Goal: Task Accomplishment & Management: Manage account settings

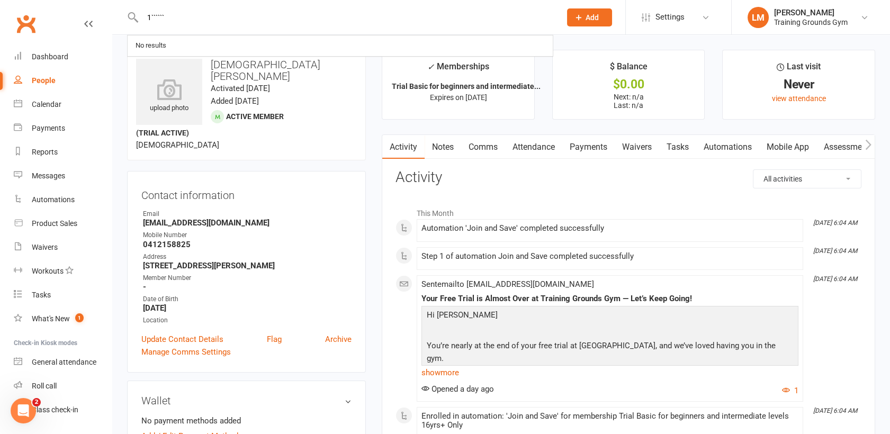
scroll to position [27, 0]
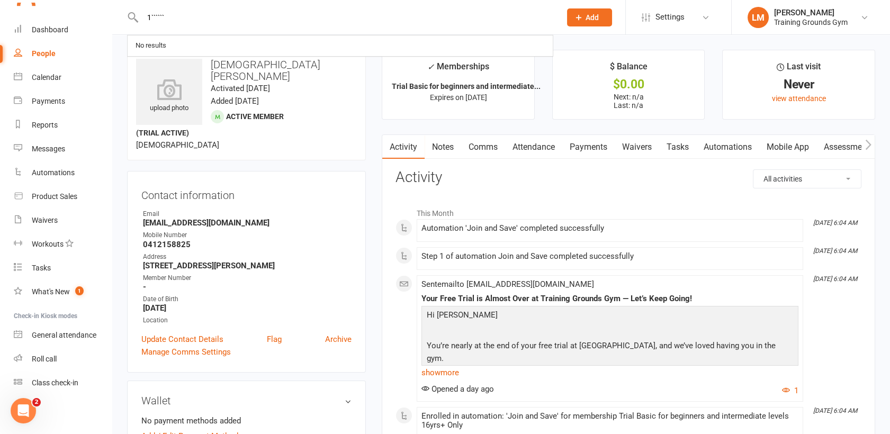
click at [591, 17] on span "Add" at bounding box center [591, 17] width 13 height 8
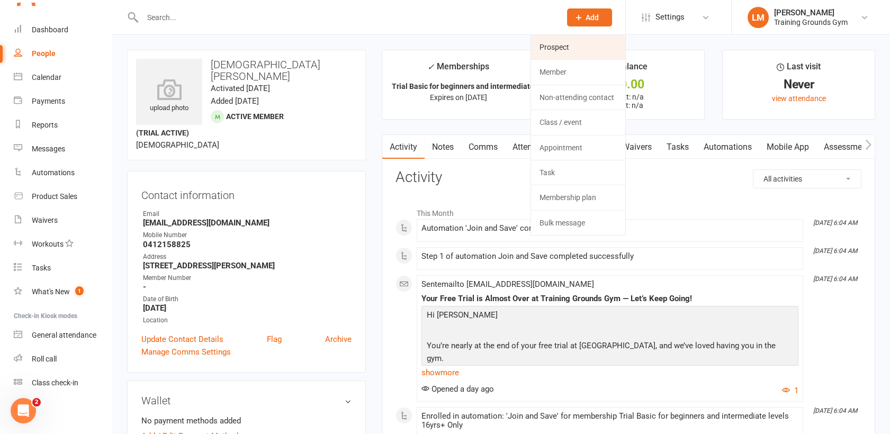
click at [588, 39] on link "Prospect" at bounding box center [578, 47] width 94 height 24
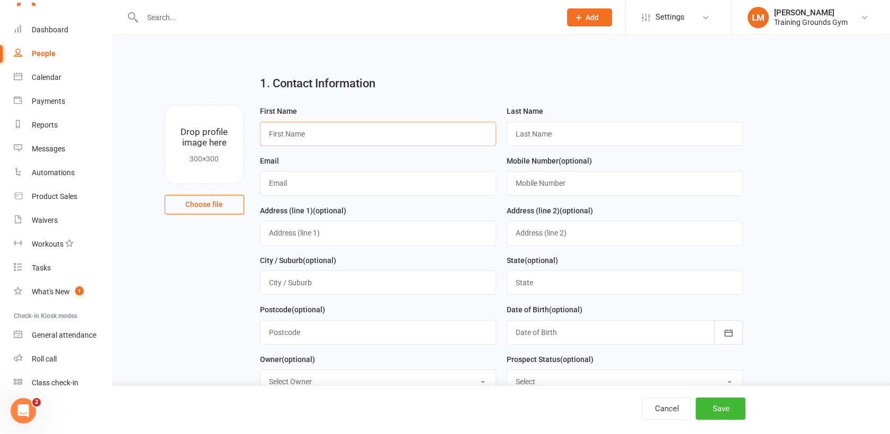
click at [338, 142] on input "text" at bounding box center [378, 134] width 236 height 24
type input "[PERSON_NAME]"
type input "[EMAIL_ADDRESS][DOMAIN_NAME]"
type input "0433410586"
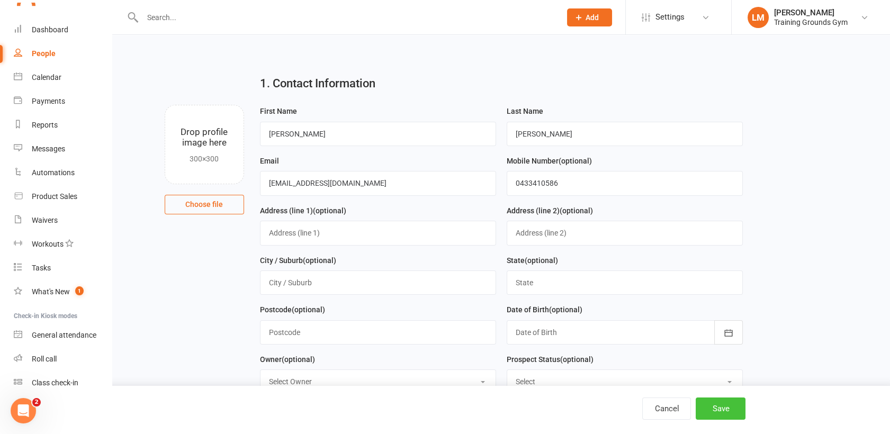
click at [713, 410] on button "Save" at bounding box center [720, 408] width 50 height 22
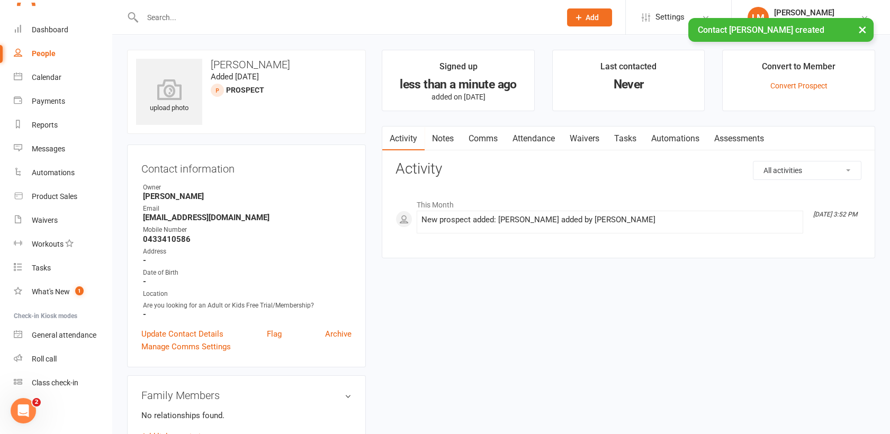
click at [668, 134] on link "Automations" at bounding box center [675, 138] width 63 height 24
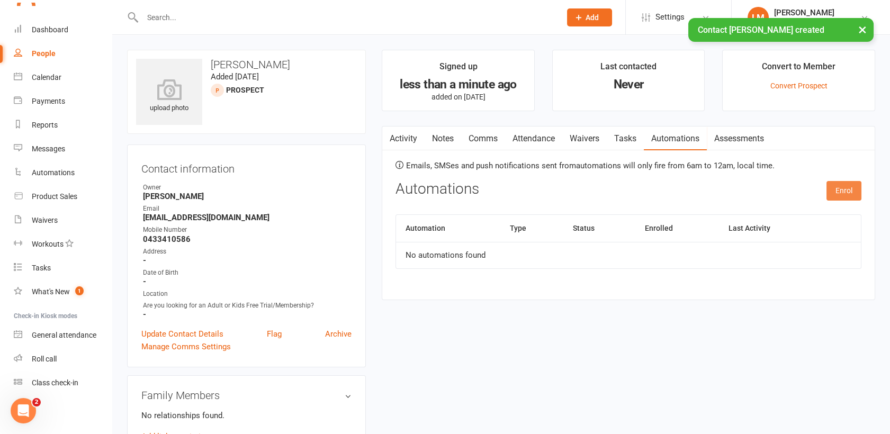
click at [833, 188] on button "Enrol" at bounding box center [843, 190] width 35 height 19
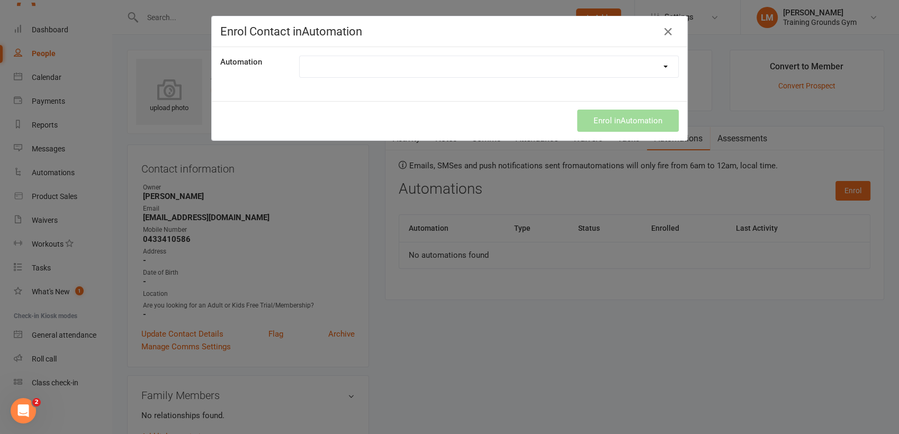
click at [565, 70] on select "Kids Trial Info Teen Trial Information Trial Info Email" at bounding box center [489, 66] width 378 height 21
select select "9285"
click at [300, 56] on select "Kids Trial Info Teen Trial Information Trial Info Email" at bounding box center [489, 66] width 378 height 21
click at [612, 112] on button "Enrol in Automation" at bounding box center [628, 121] width 102 height 22
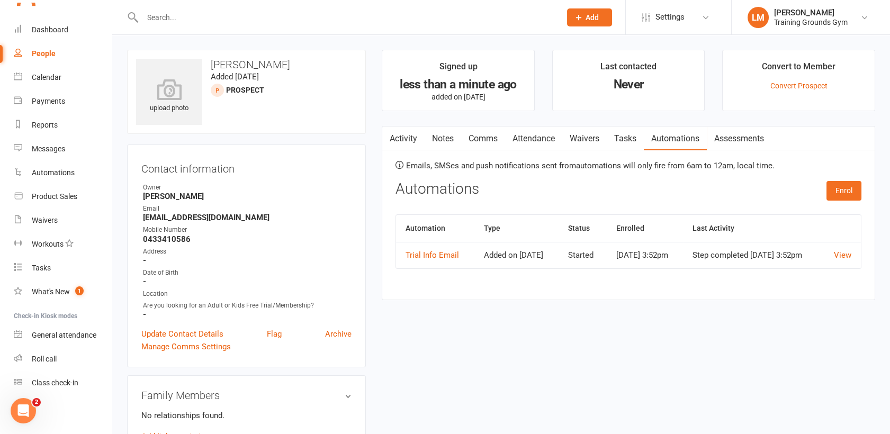
click at [401, 138] on link "Activity" at bounding box center [403, 138] width 42 height 24
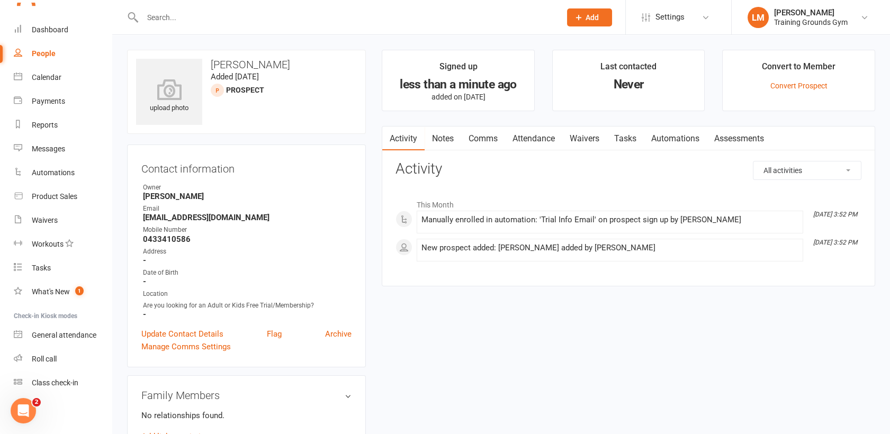
click at [401, 138] on link "Activity" at bounding box center [403, 138] width 42 height 24
click at [179, 19] on input "text" at bounding box center [346, 17] width 414 height 15
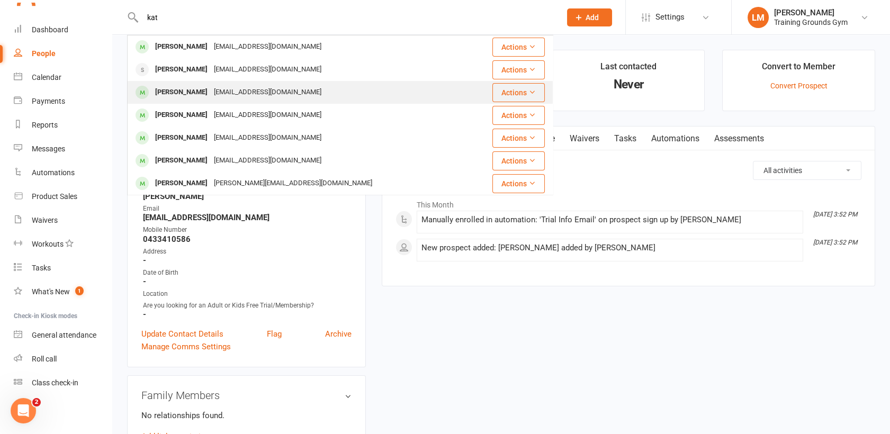
type input "kat"
click at [186, 92] on div "[PERSON_NAME]" at bounding box center [181, 92] width 59 height 15
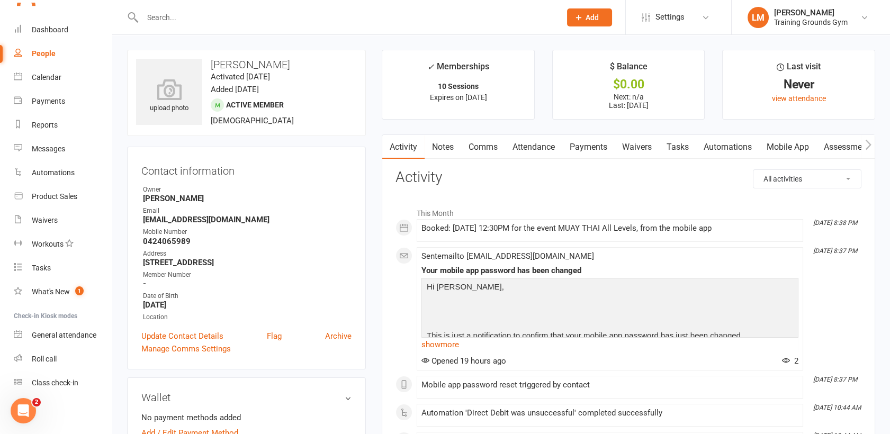
click at [592, 147] on link "Payments" at bounding box center [588, 147] width 52 height 24
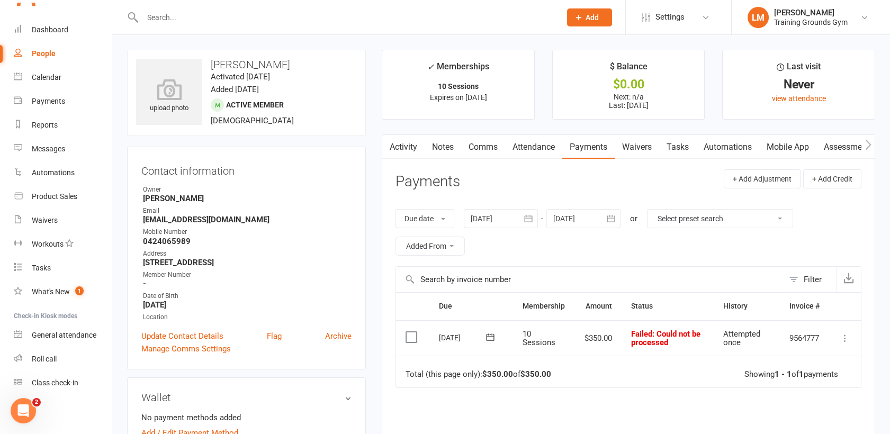
click at [847, 336] on icon at bounding box center [844, 338] width 11 height 11
click at [808, 378] on link "Mark as Paid (POS)" at bounding box center [798, 379] width 105 height 21
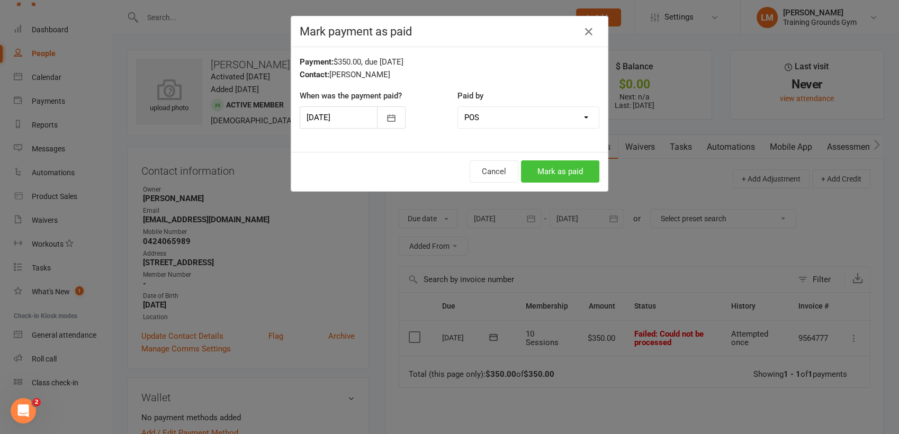
click at [568, 169] on button "Mark as paid" at bounding box center [560, 171] width 78 height 22
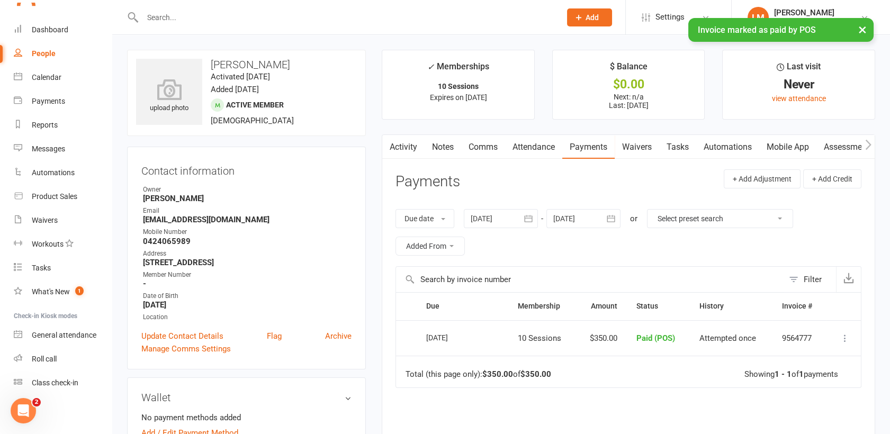
click at [171, 13] on input "text" at bounding box center [346, 17] width 414 height 15
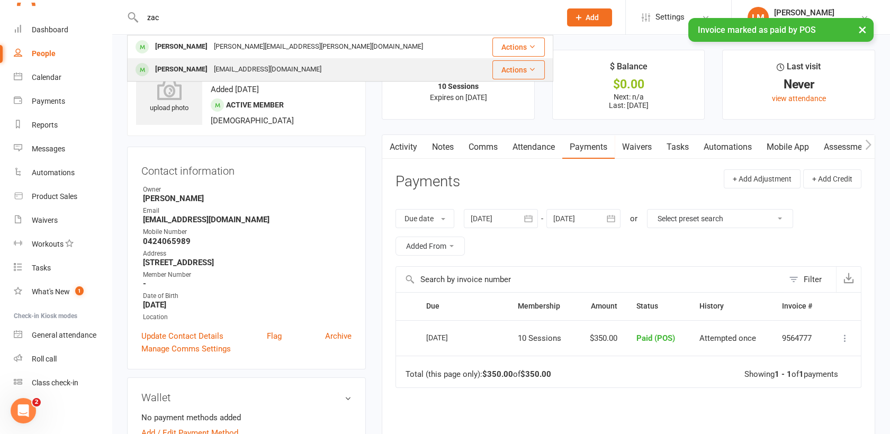
type input "zac"
click at [175, 67] on div "[PERSON_NAME]" at bounding box center [181, 69] width 59 height 15
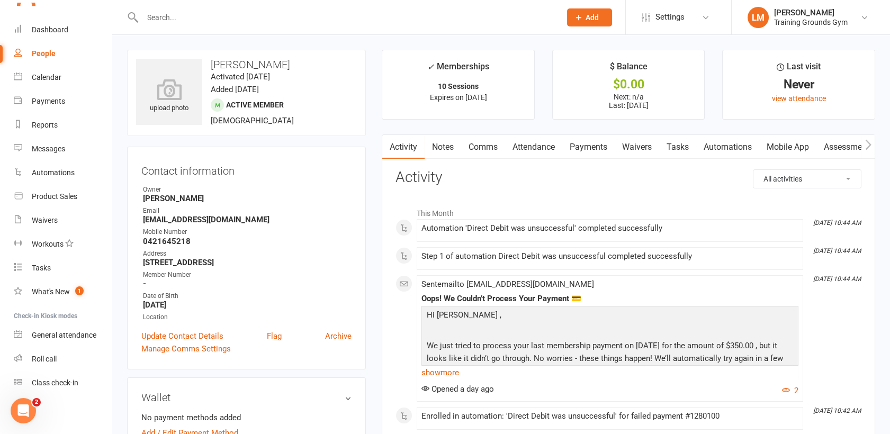
click at [588, 149] on link "Payments" at bounding box center [588, 147] width 52 height 24
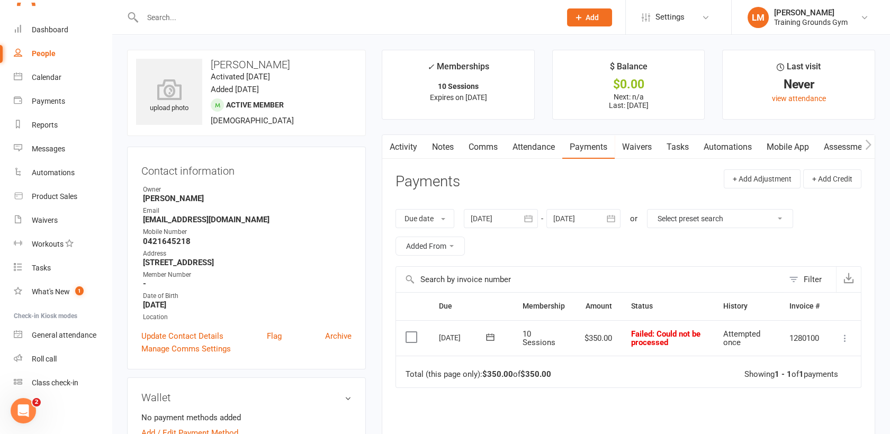
click at [842, 339] on icon at bounding box center [844, 338] width 11 height 11
click at [829, 373] on link "Mark as Paid (POS)" at bounding box center [798, 379] width 105 height 21
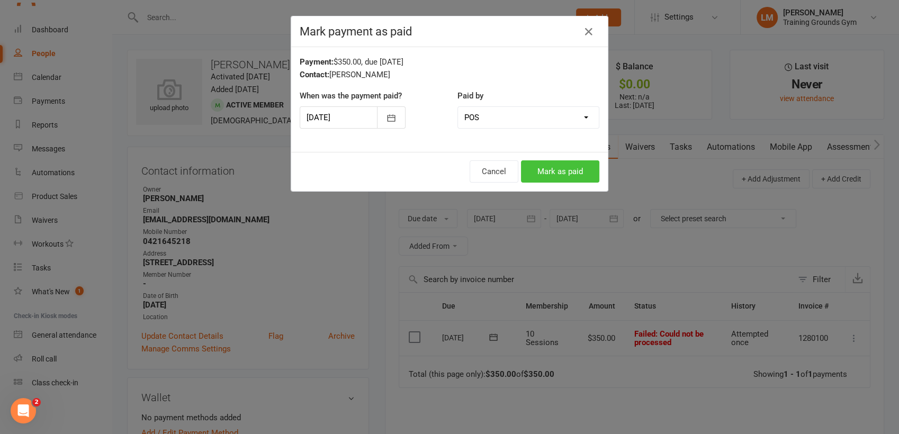
click at [566, 167] on button "Mark as paid" at bounding box center [560, 171] width 78 height 22
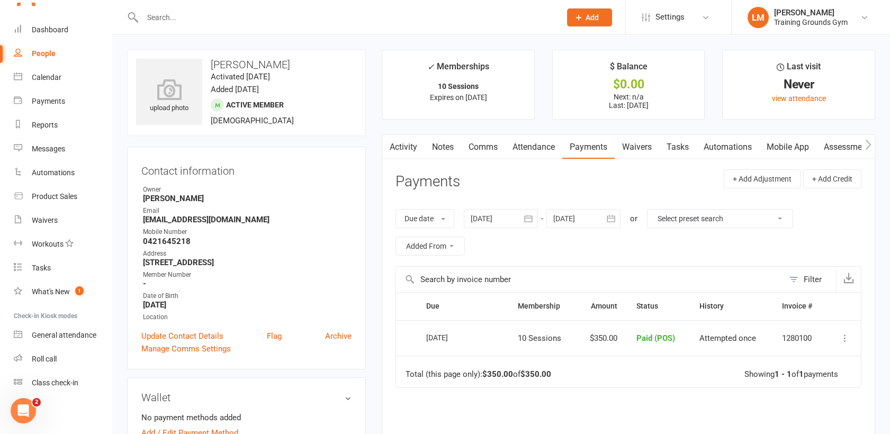
click at [197, 15] on input "text" at bounding box center [346, 17] width 414 height 15
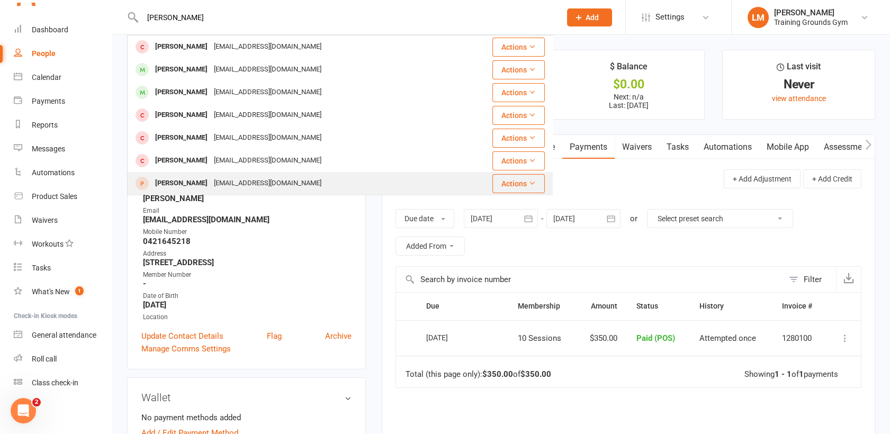
type input "[PERSON_NAME]"
click at [211, 182] on div "[EMAIL_ADDRESS][DOMAIN_NAME]" at bounding box center [268, 183] width 114 height 15
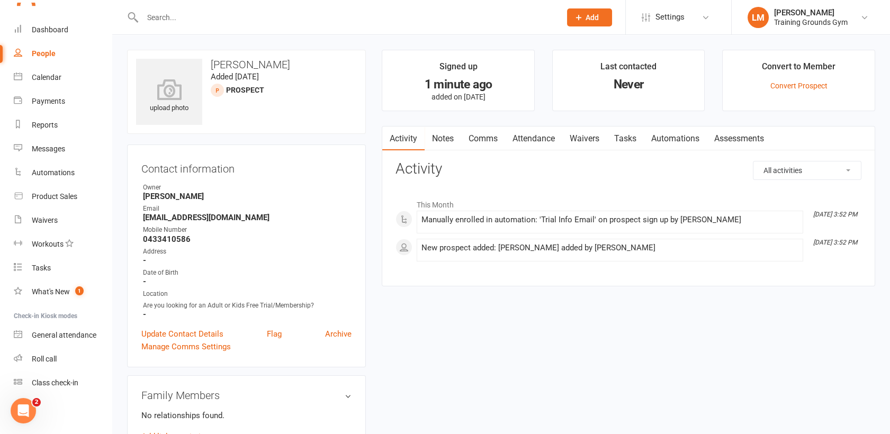
click at [404, 138] on link "Activity" at bounding box center [403, 138] width 42 height 24
click at [475, 142] on link "Comms" at bounding box center [483, 138] width 44 height 24
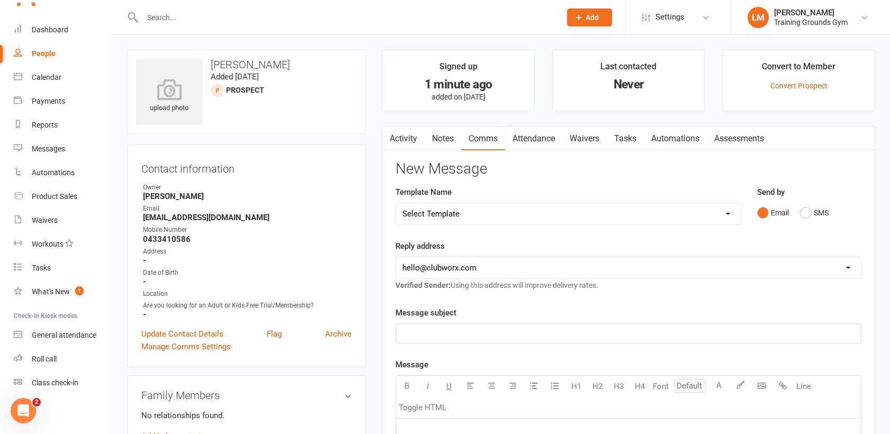
click at [399, 140] on link "Activity" at bounding box center [403, 138] width 42 height 24
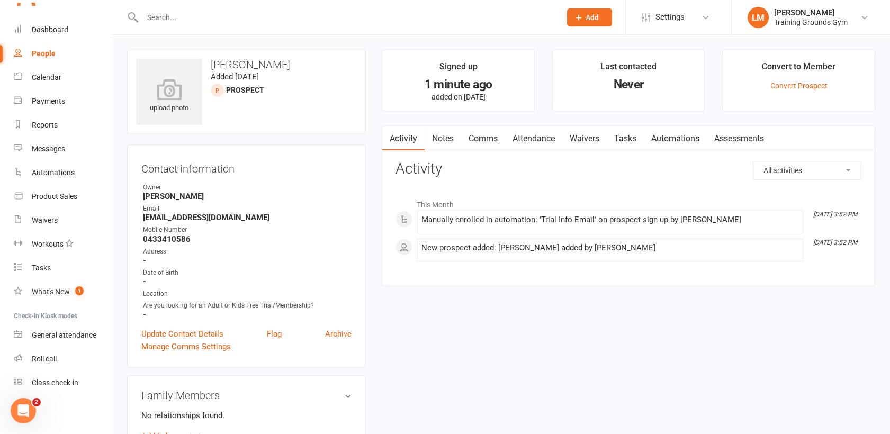
click at [162, 11] on input "text" at bounding box center [346, 17] width 414 height 15
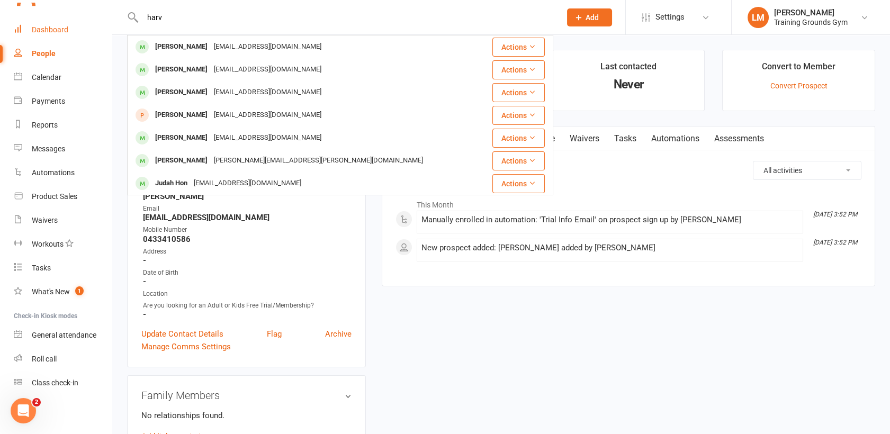
type input "harv"
click at [40, 25] on div "Dashboard" at bounding box center [50, 29] width 37 height 8
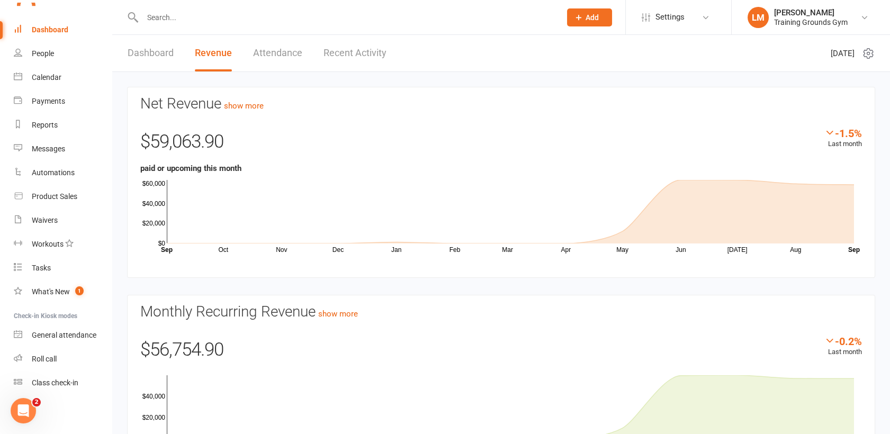
click at [147, 53] on link "Dashboard" at bounding box center [151, 53] width 46 height 37
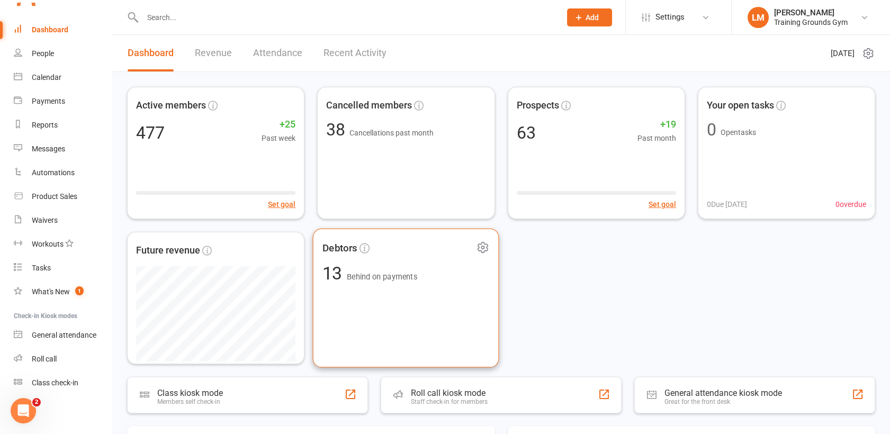
click at [397, 301] on div "Debtors 13 Behind on payments" at bounding box center [406, 298] width 186 height 139
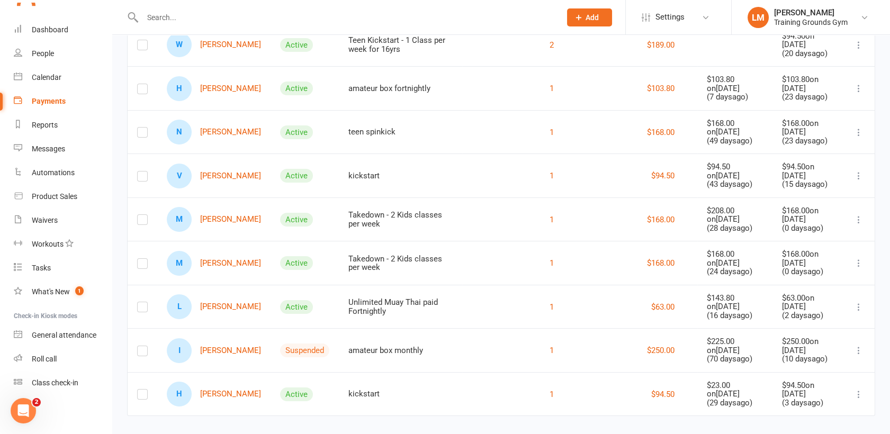
scroll to position [250, 0]
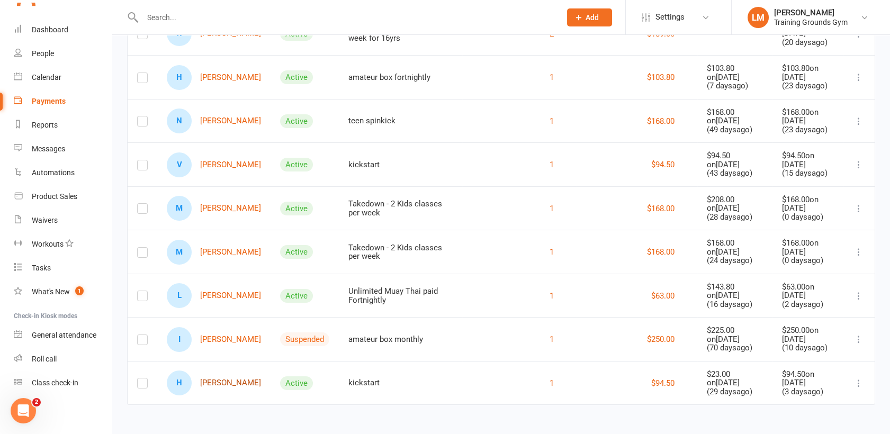
click at [224, 380] on link "H [PERSON_NAME]" at bounding box center [214, 382] width 94 height 25
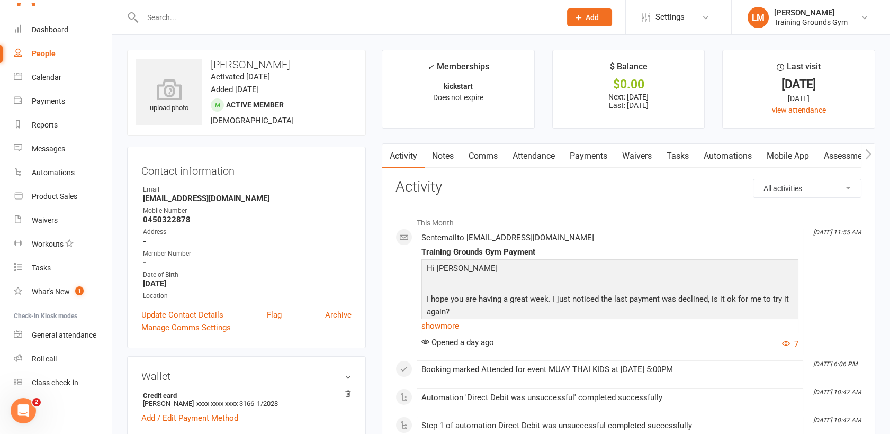
click at [591, 148] on link "Payments" at bounding box center [588, 156] width 52 height 24
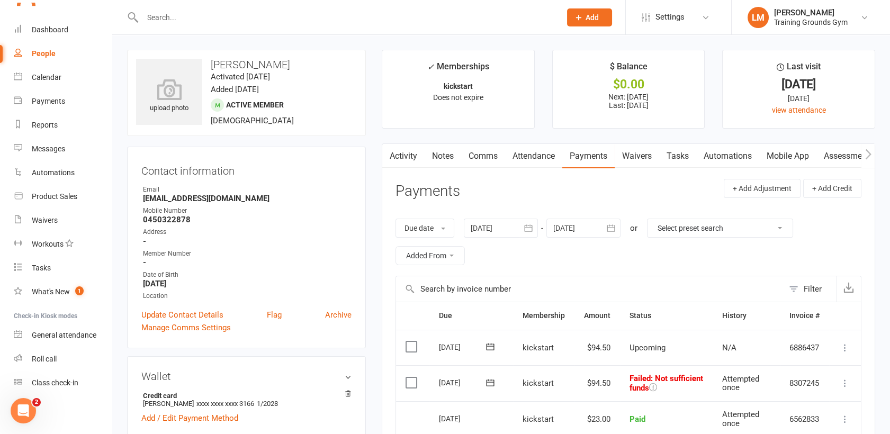
click at [490, 382] on icon at bounding box center [490, 382] width 11 height 11
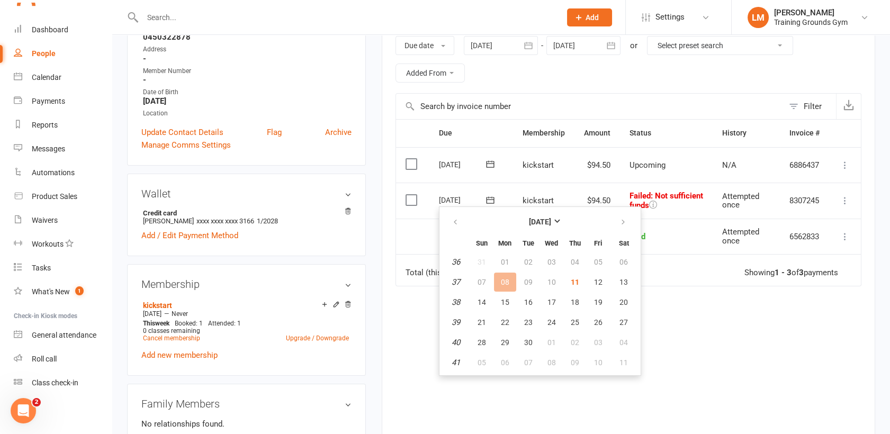
scroll to position [203, 0]
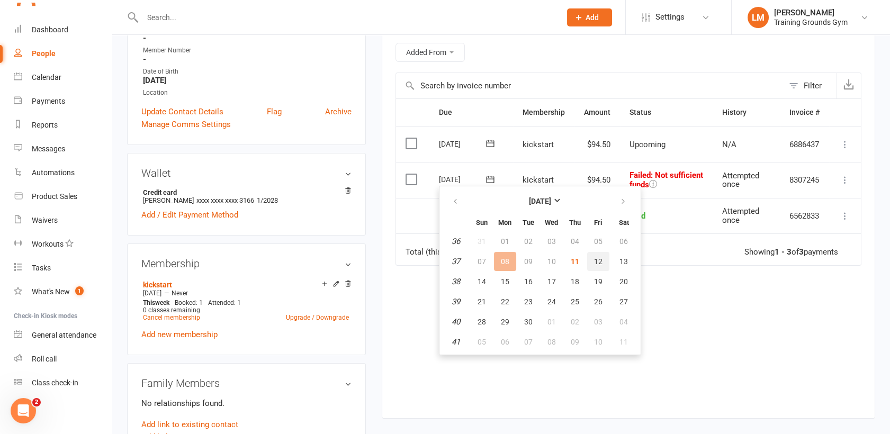
click at [594, 260] on span "12" at bounding box center [598, 261] width 8 height 8
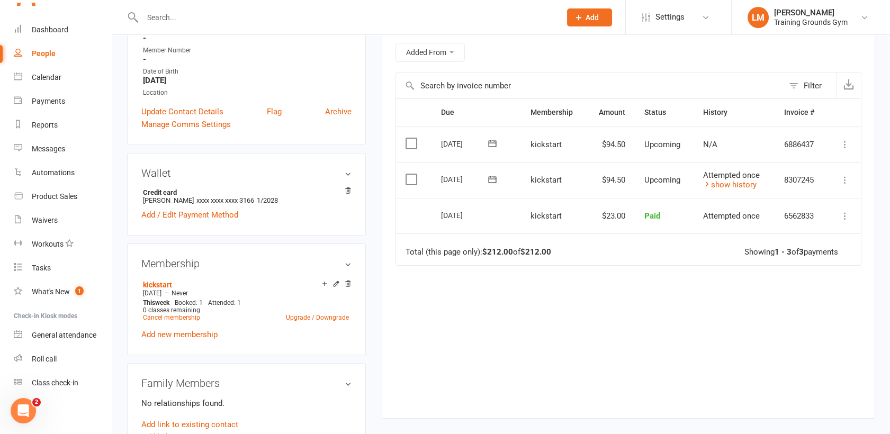
click at [185, 22] on input "text" at bounding box center [346, 17] width 414 height 15
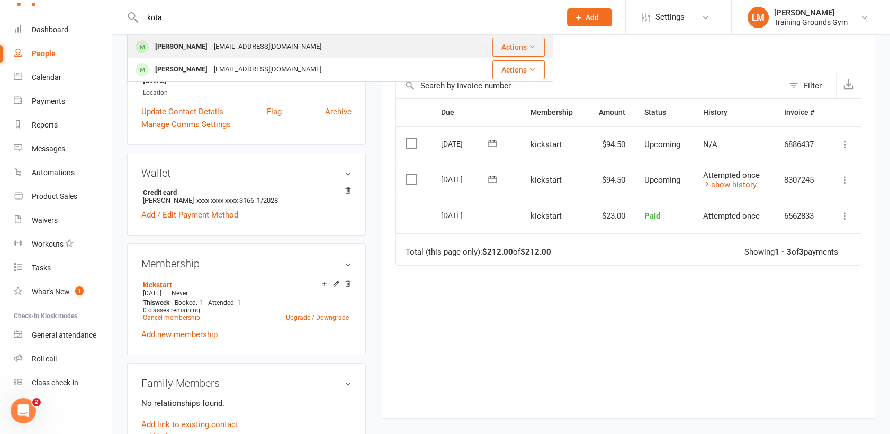
type input "kota"
click at [188, 43] on div "[PERSON_NAME]" at bounding box center [181, 46] width 59 height 15
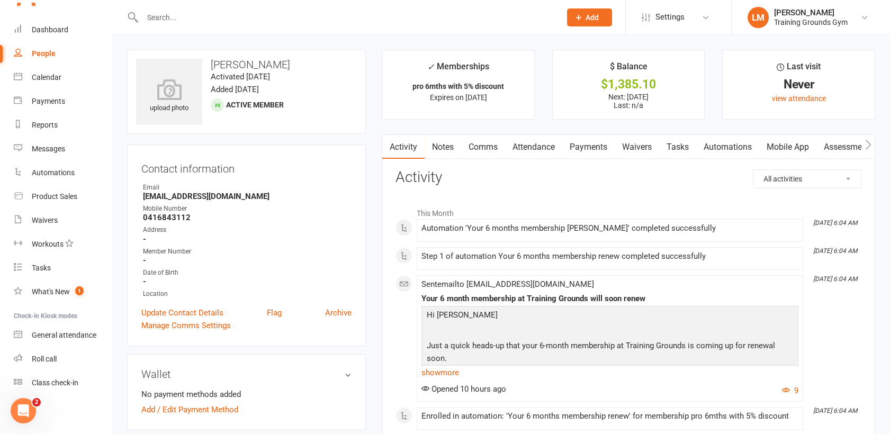
click at [161, 15] on input "text" at bounding box center [346, 17] width 414 height 15
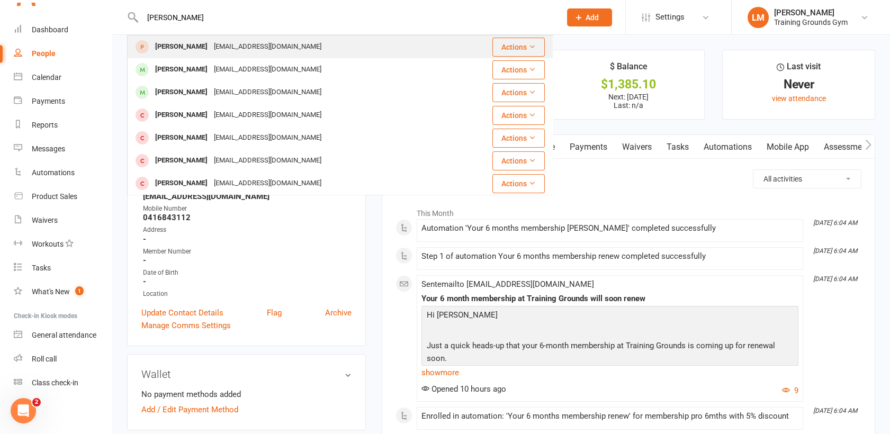
type input "[PERSON_NAME]"
click at [178, 53] on div "[PERSON_NAME]" at bounding box center [181, 46] width 59 height 15
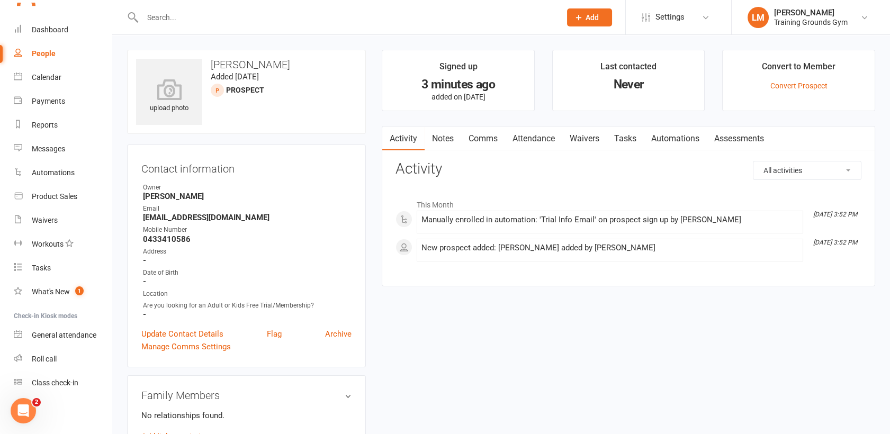
click at [404, 138] on link "Activity" at bounding box center [403, 138] width 42 height 24
click at [488, 135] on link "Comms" at bounding box center [483, 138] width 44 height 24
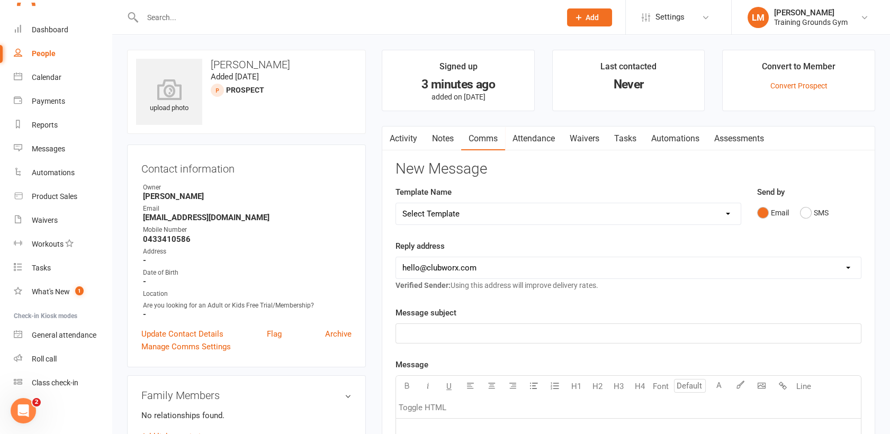
click at [496, 217] on select "Select Template [SMS] [Default template - review before using] Appointment remi…" at bounding box center [568, 213] width 345 height 21
click at [549, 234] on div "Template Name Select Template [SMS] [Default template - review before using] Ap…" at bounding box center [567, 213] width 361 height 54
click at [546, 270] on select "[EMAIL_ADDRESS][DOMAIN_NAME] [PERSON_NAME][EMAIL_ADDRESS][DOMAIN_NAME] [EMAIL_A…" at bounding box center [628, 267] width 465 height 21
click at [410, 132] on link "Activity" at bounding box center [403, 138] width 42 height 24
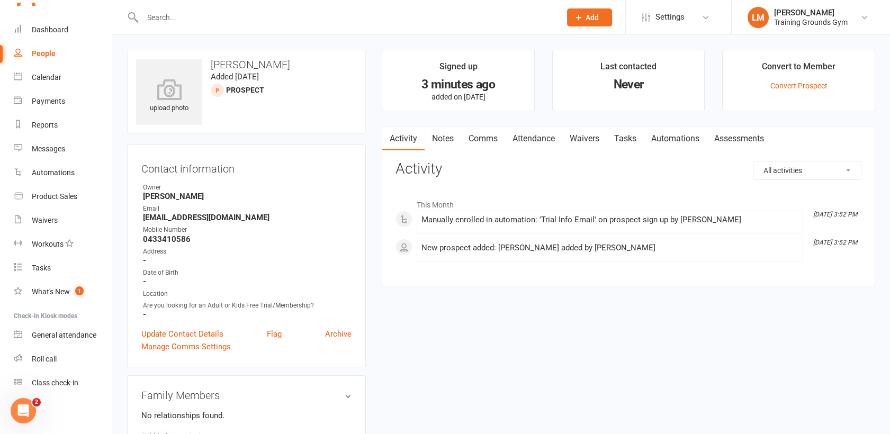
click at [483, 142] on link "Comms" at bounding box center [483, 138] width 44 height 24
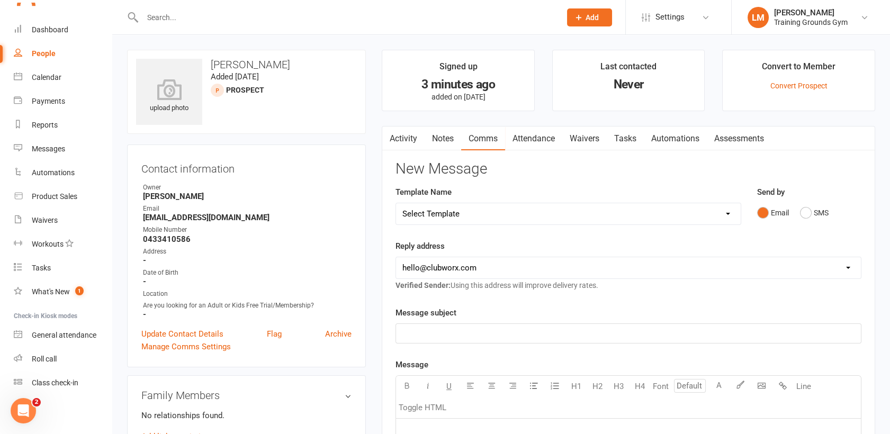
click at [477, 214] on select "Select Template [SMS] [Default template - review before using] Appointment remi…" at bounding box center [568, 213] width 345 height 21
click at [487, 269] on select "[EMAIL_ADDRESS][DOMAIN_NAME] [PERSON_NAME][EMAIL_ADDRESS][DOMAIN_NAME] [EMAIL_A…" at bounding box center [628, 267] width 465 height 21
select select "1"
click at [396, 257] on select "[EMAIL_ADDRESS][DOMAIN_NAME] [PERSON_NAME][EMAIL_ADDRESS][DOMAIN_NAME] [EMAIL_A…" at bounding box center [628, 267] width 465 height 21
click at [484, 334] on p "﻿" at bounding box center [628, 333] width 452 height 13
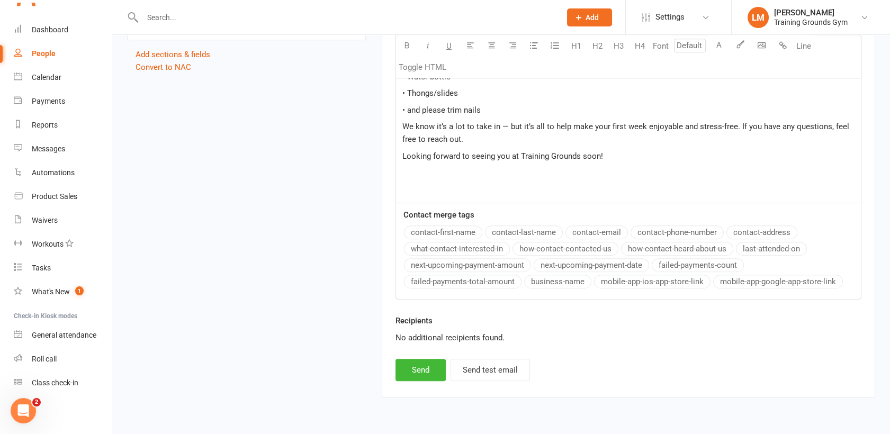
scroll to position [1039, 0]
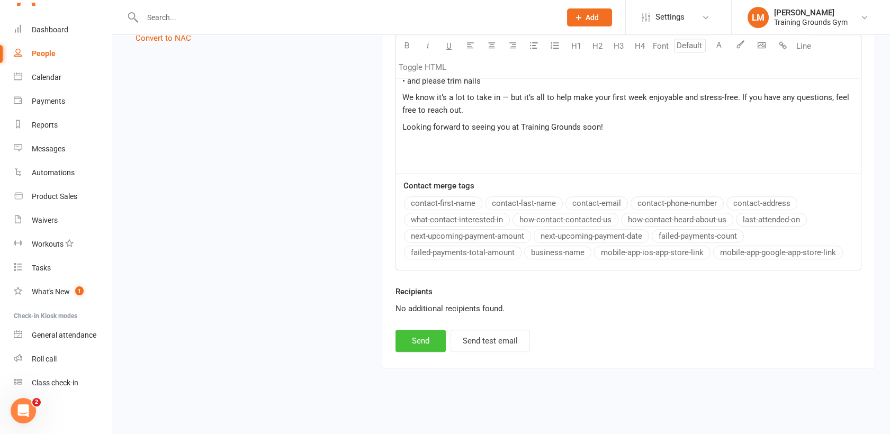
click at [421, 332] on button "Send" at bounding box center [420, 341] width 50 height 22
select select "0"
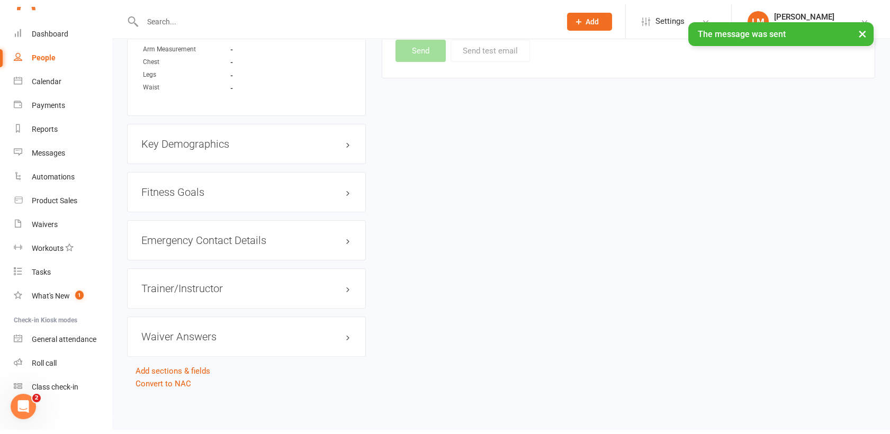
scroll to position [689, 0]
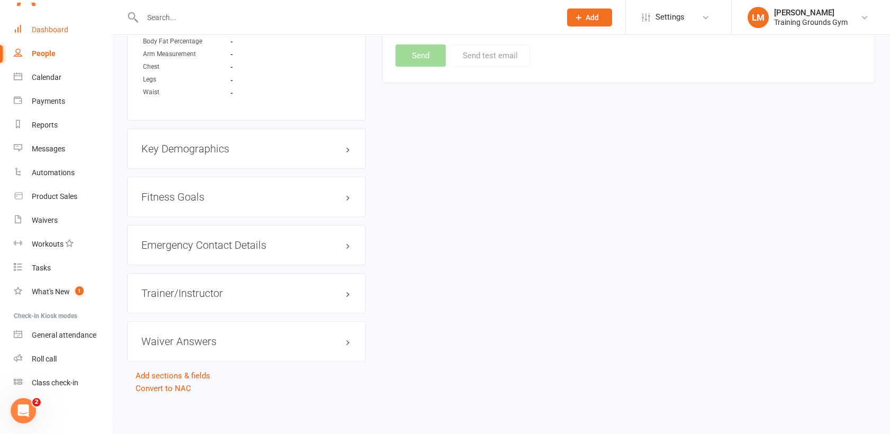
click at [36, 31] on div "Dashboard" at bounding box center [50, 29] width 37 height 8
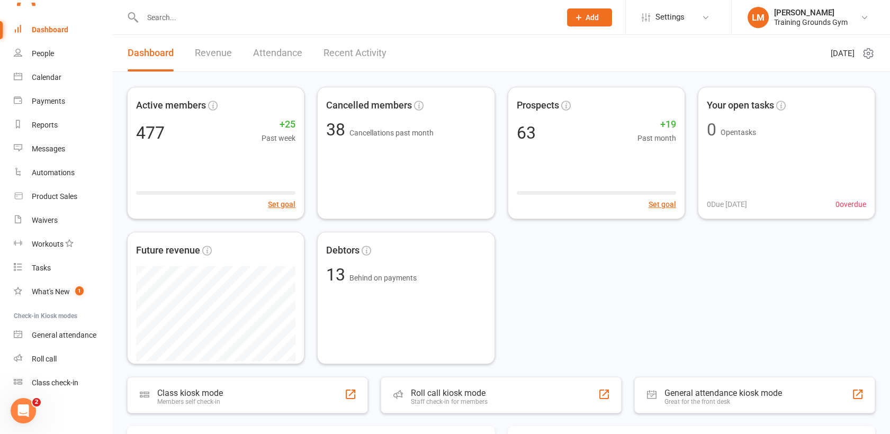
click at [169, 15] on input "text" at bounding box center [346, 17] width 414 height 15
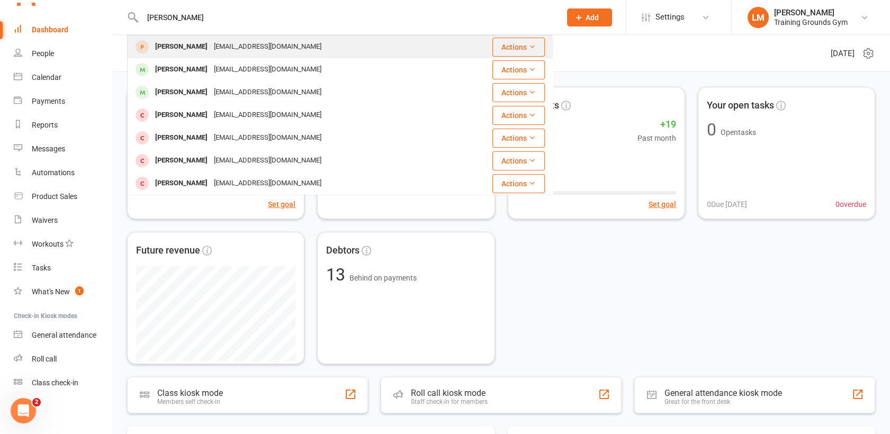
type input "[PERSON_NAME]"
click at [182, 52] on div "[PERSON_NAME]" at bounding box center [181, 46] width 59 height 15
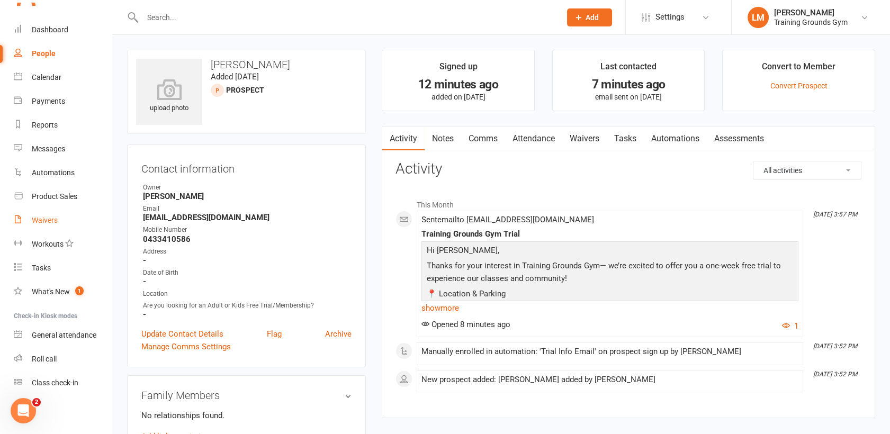
click at [51, 221] on div "Waivers" at bounding box center [45, 220] width 26 height 8
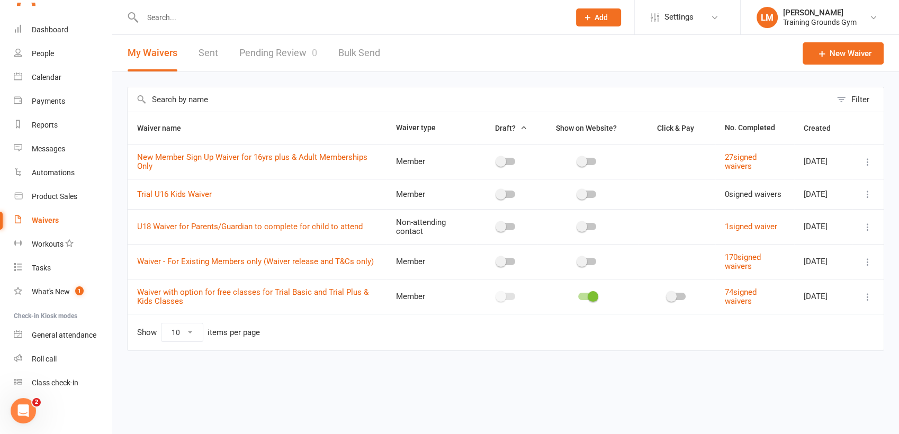
click at [291, 54] on link "Pending Review 0" at bounding box center [278, 53] width 78 height 37
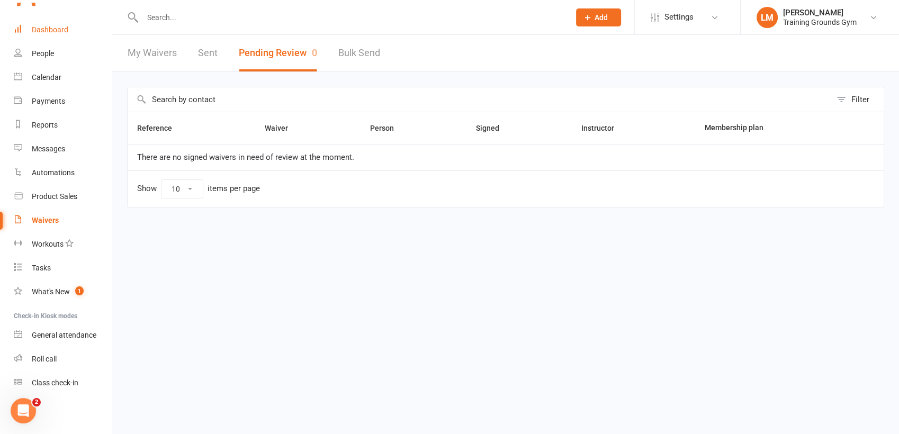
click at [41, 28] on div "Dashboard" at bounding box center [50, 29] width 37 height 8
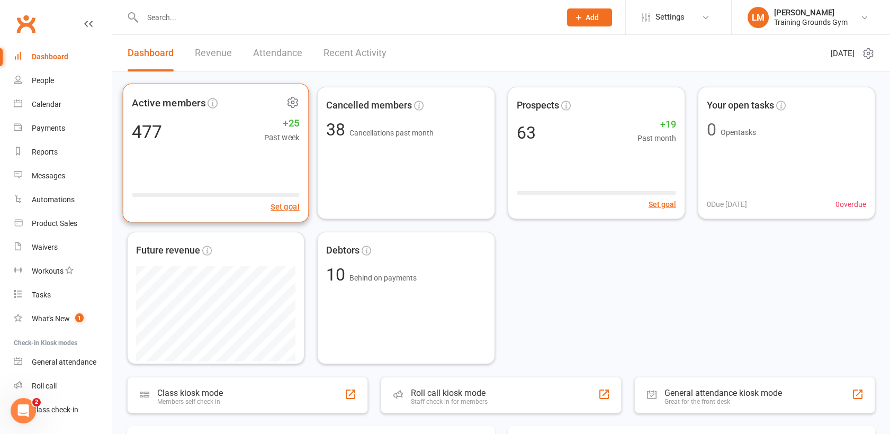
click at [163, 159] on div "Active members 477 +25 Past week Set goal" at bounding box center [216, 153] width 186 height 139
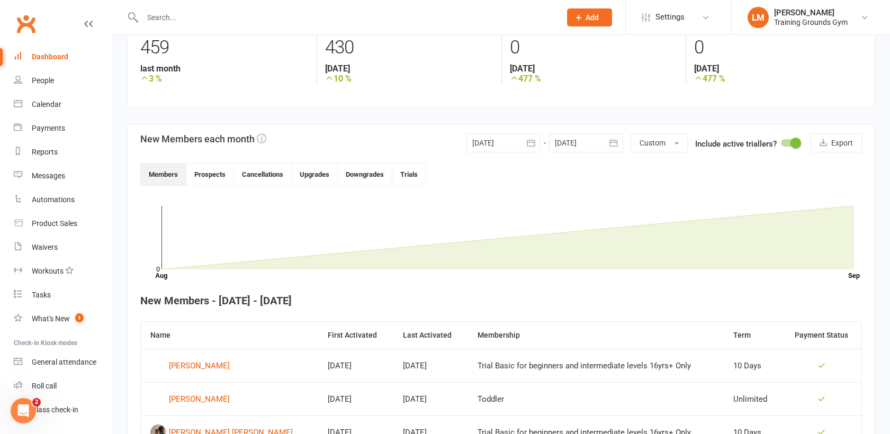
scroll to position [188, 0]
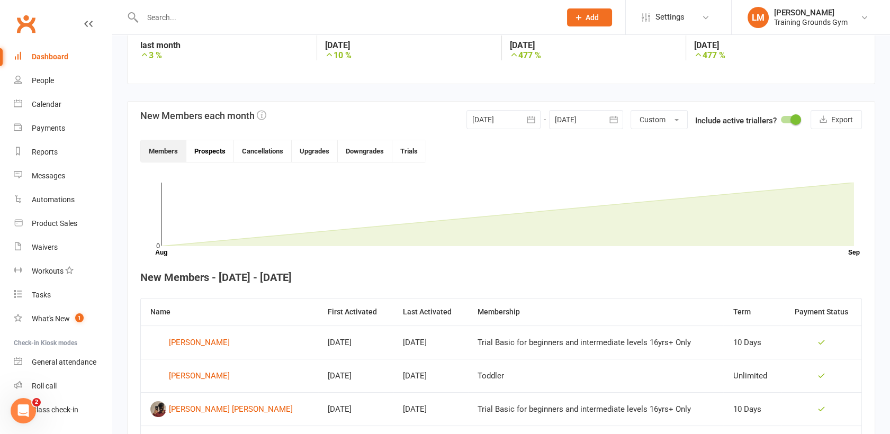
click at [209, 153] on button "Prospects" at bounding box center [210, 151] width 48 height 22
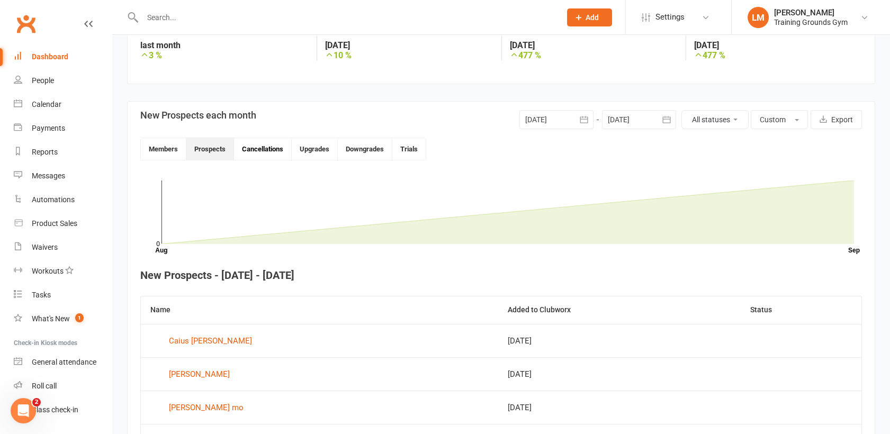
click at [262, 151] on button "Cancellations" at bounding box center [263, 149] width 58 height 22
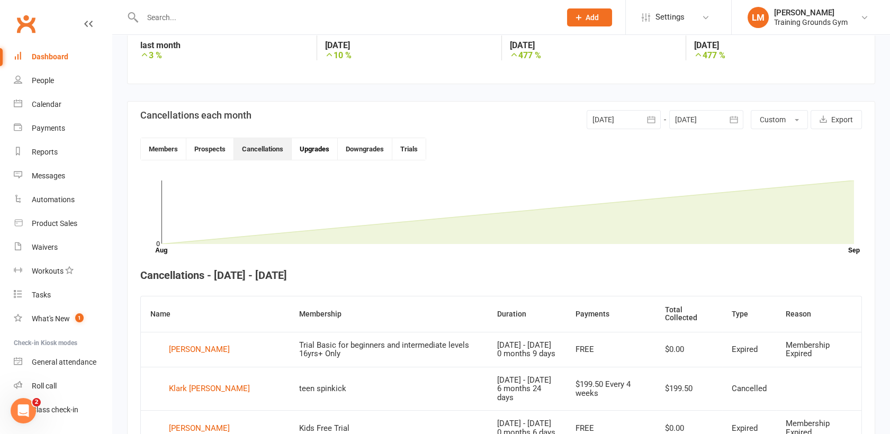
click at [312, 151] on button "Upgrades" at bounding box center [315, 149] width 46 height 22
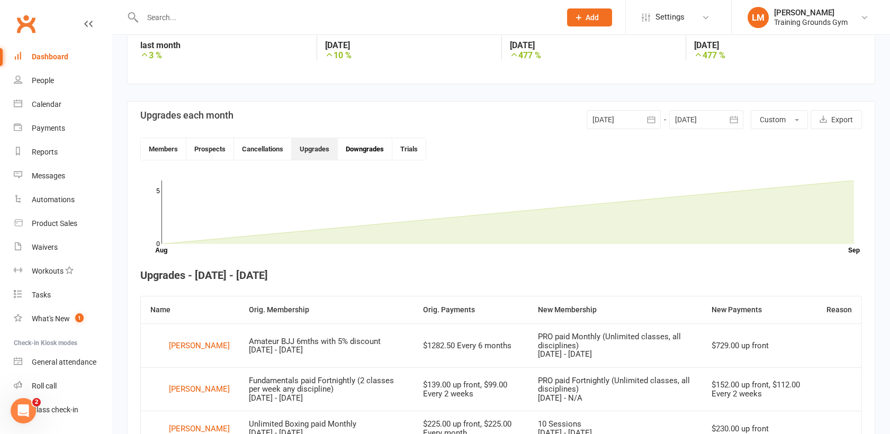
click at [360, 150] on button "Downgrades" at bounding box center [365, 149] width 55 height 22
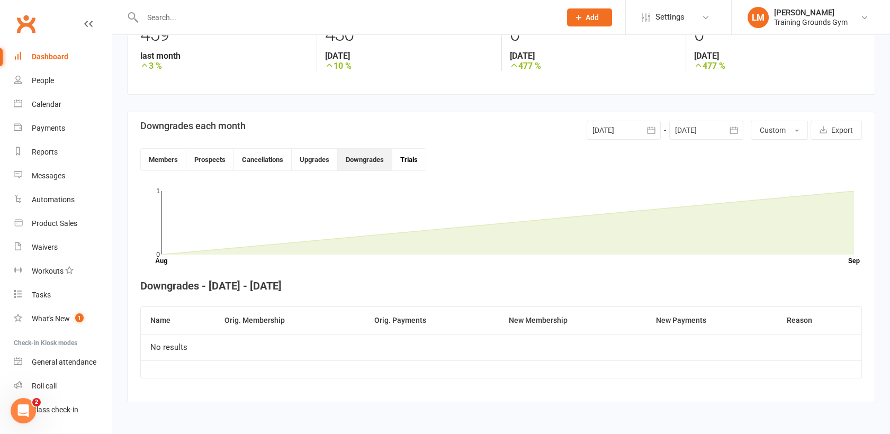
drag, startPoint x: 360, startPoint y: 150, endPoint x: 406, endPoint y: 161, distance: 47.9
click at [406, 161] on div "Members Prospects Cancellations Upgrades Downgrades Trials" at bounding box center [283, 159] width 286 height 23
click at [406, 161] on button "Trials" at bounding box center [408, 160] width 33 height 22
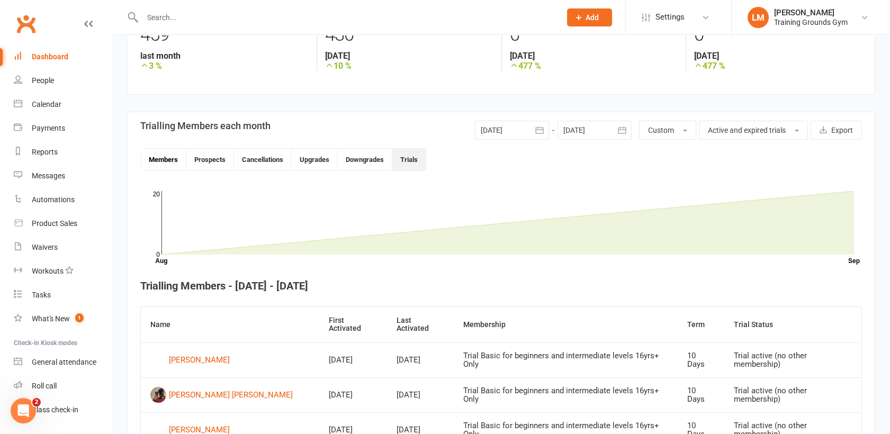
click at [150, 153] on button "Members" at bounding box center [164, 160] width 46 height 22
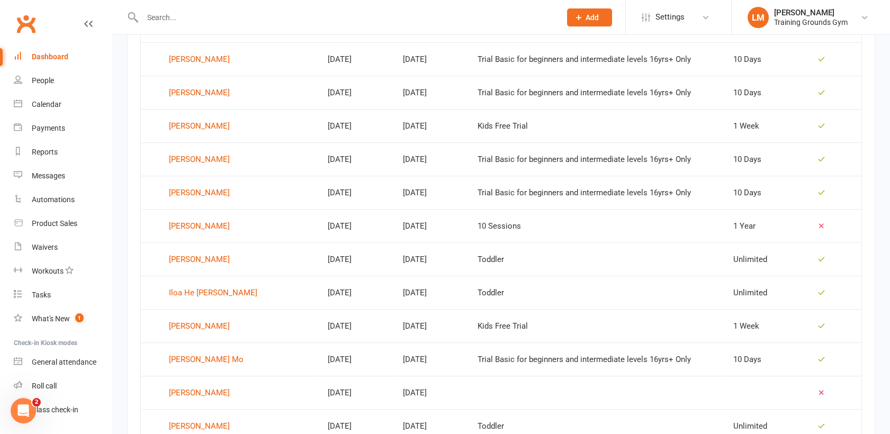
scroll to position [668, 0]
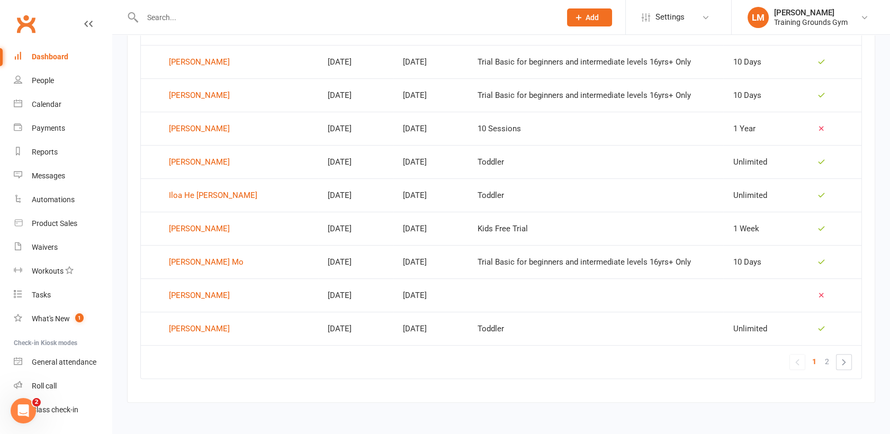
click at [42, 57] on div "Dashboard" at bounding box center [50, 56] width 37 height 8
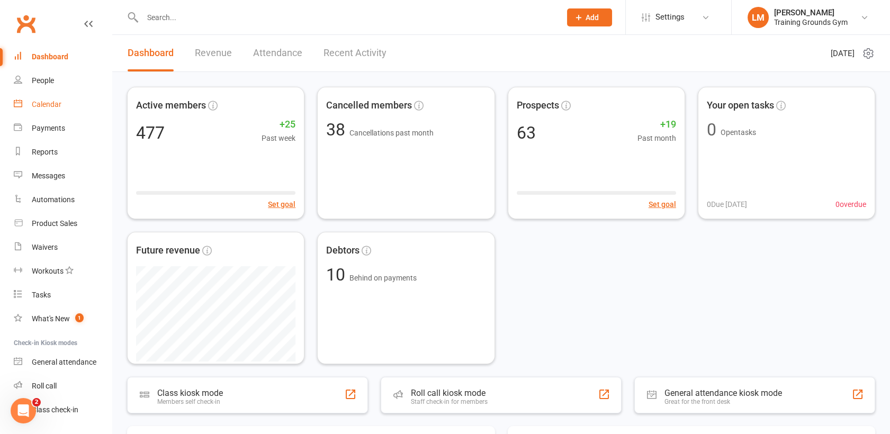
click at [39, 104] on div "Calendar" at bounding box center [47, 104] width 30 height 8
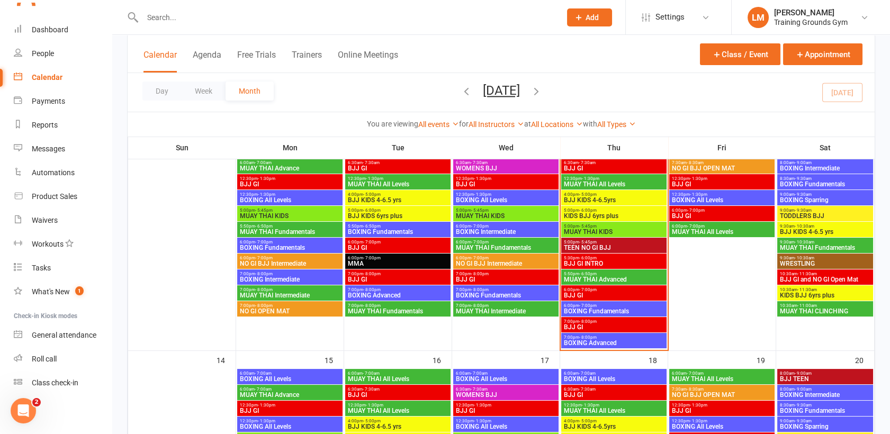
scroll to position [329, 0]
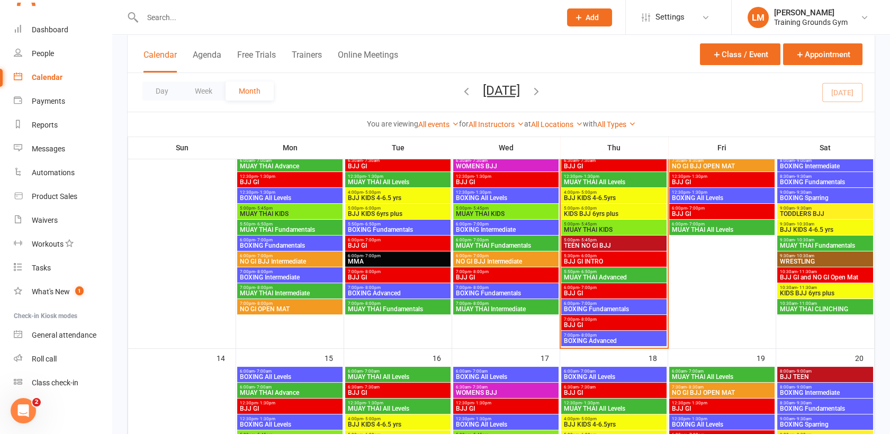
click at [600, 174] on span "12:30pm - 1:30pm" at bounding box center [613, 176] width 101 height 5
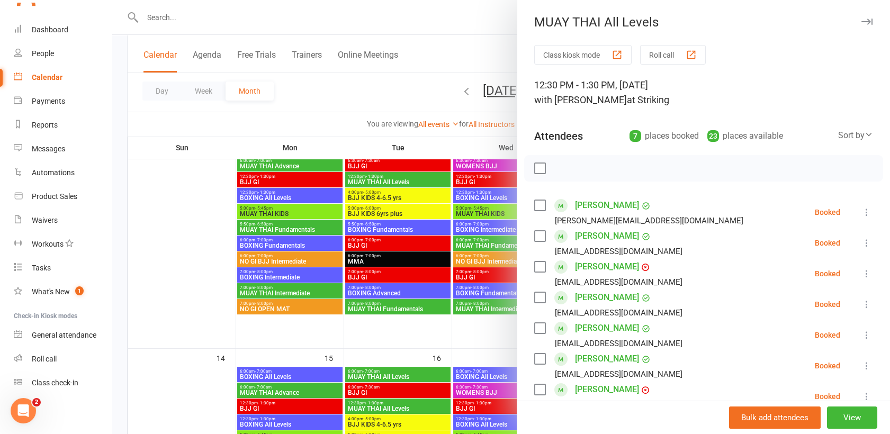
click at [534, 167] on label at bounding box center [539, 168] width 11 height 11
click at [723, 215] on li "[PERSON_NAME] [PERSON_NAME][EMAIL_ADDRESS][DOMAIN_NAME] Booked More info Remove…" at bounding box center [703, 212] width 339 height 31
click at [603, 267] on link "[PERSON_NAME]" at bounding box center [607, 266] width 64 height 17
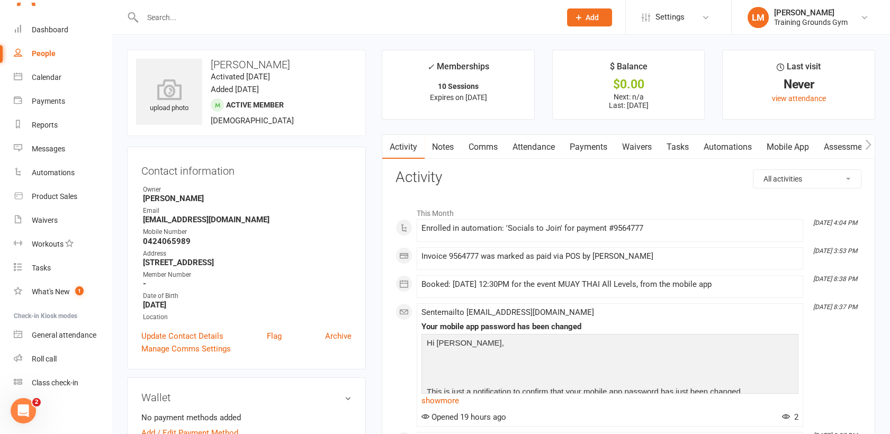
click at [592, 147] on link "Payments" at bounding box center [588, 147] width 52 height 24
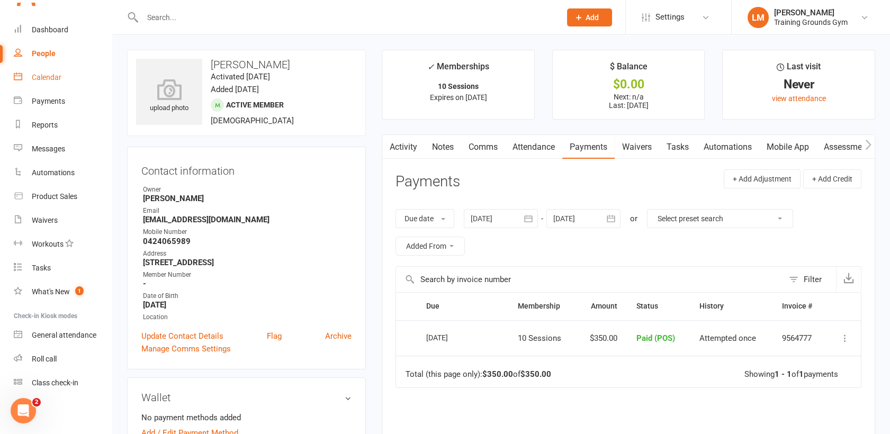
click at [45, 83] on link "Calendar" at bounding box center [63, 78] width 98 height 24
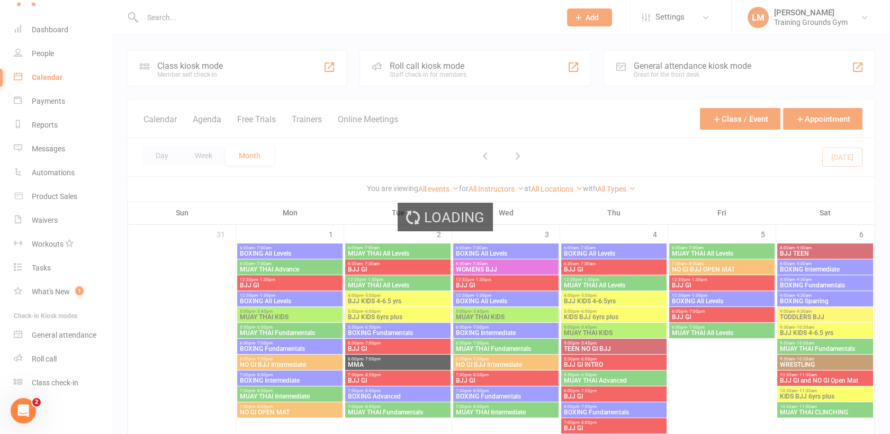
click at [472, 309] on div "Loading" at bounding box center [445, 217] width 890 height 434
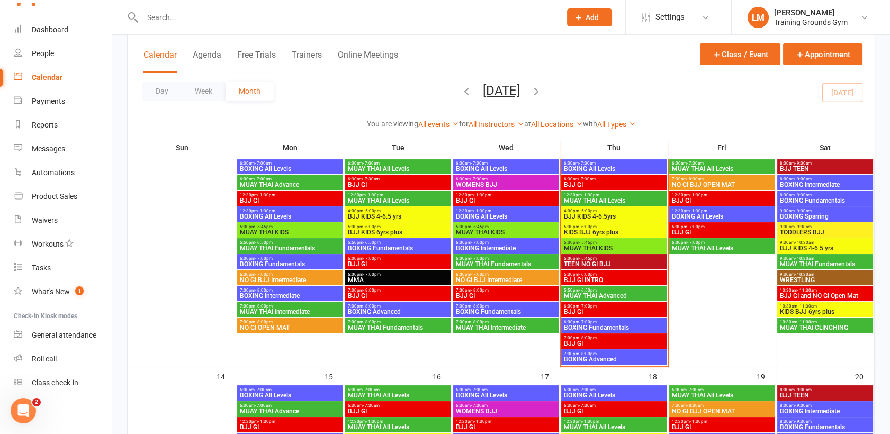
scroll to position [305, 0]
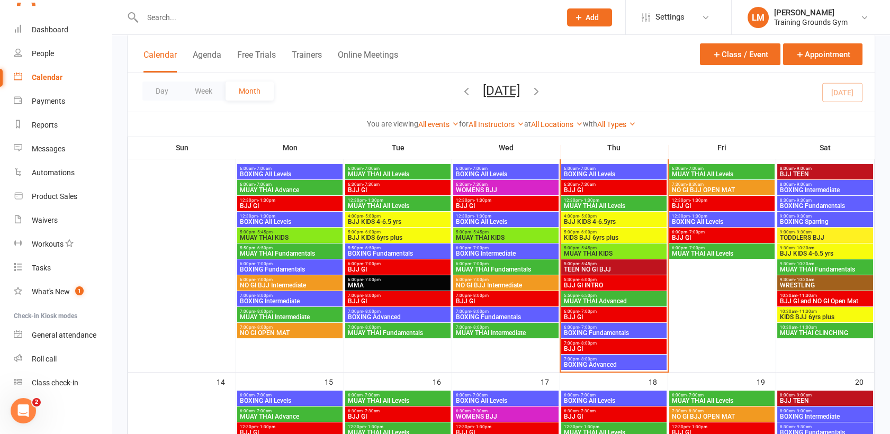
click at [608, 205] on span "MUAY THAI All Levels" at bounding box center [613, 206] width 101 height 6
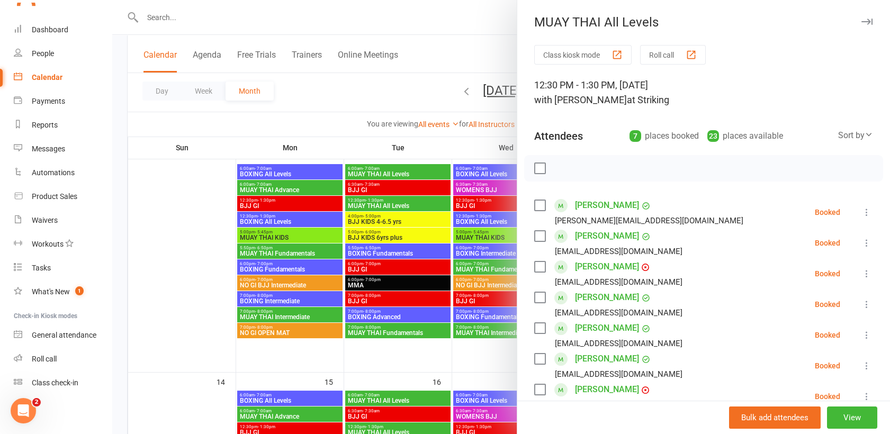
click at [534, 170] on label at bounding box center [539, 168] width 11 height 11
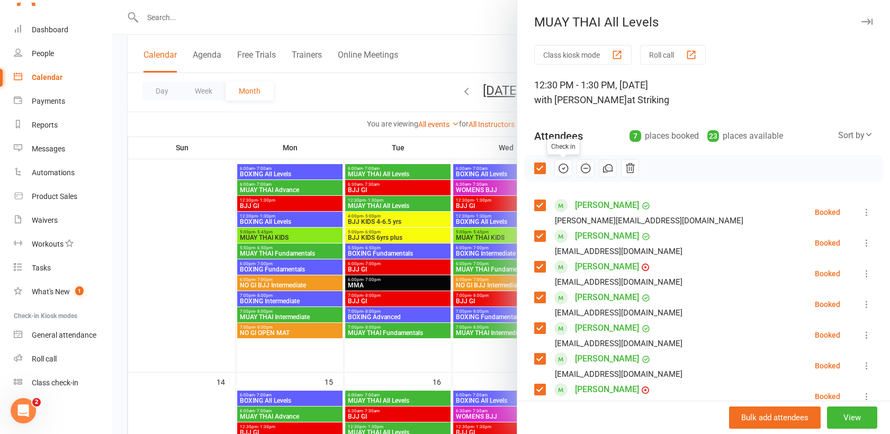
click at [557, 167] on icon "button" at bounding box center [563, 168] width 12 height 12
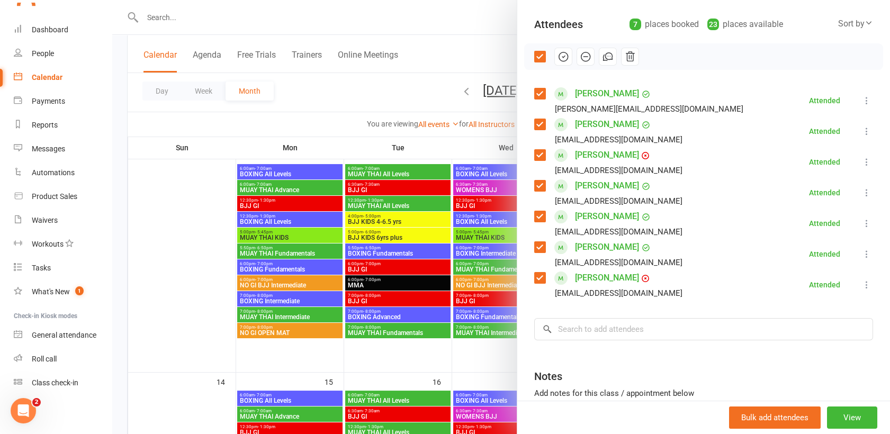
scroll to position [117, 0]
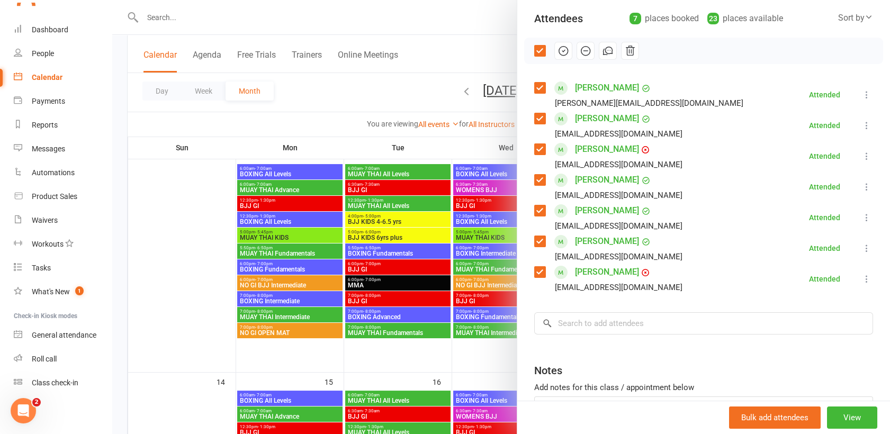
click at [473, 32] on div at bounding box center [500, 217] width 777 height 434
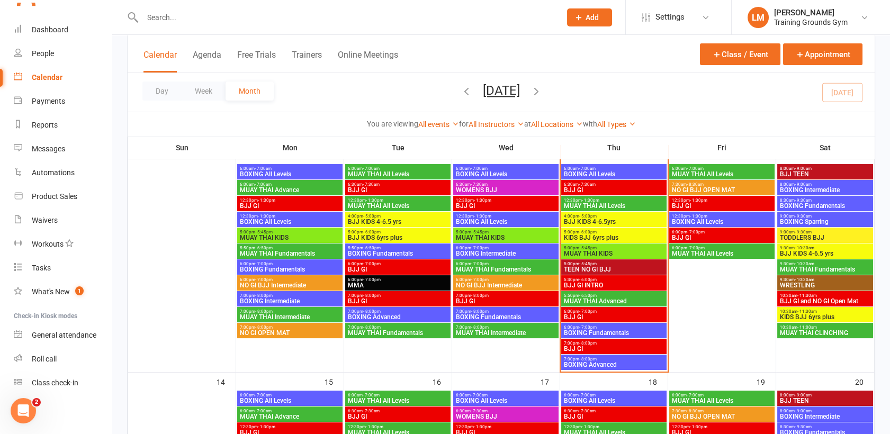
click at [607, 221] on span "BJJ KIDS 4-6.5yrs" at bounding box center [613, 222] width 101 height 6
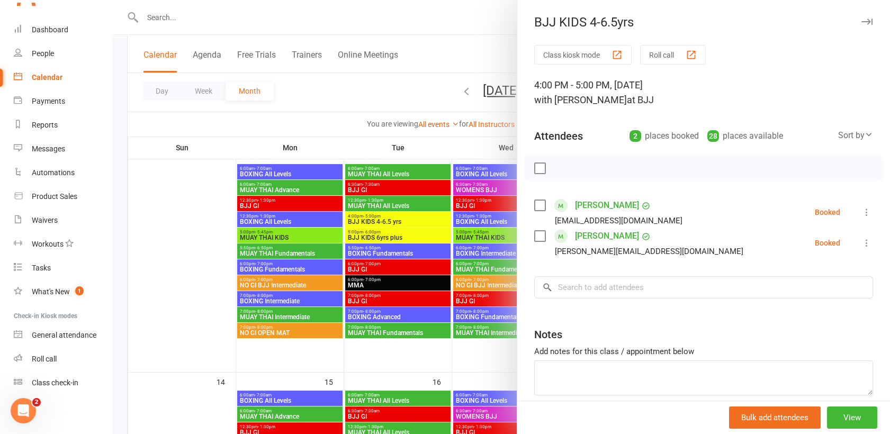
click at [472, 40] on div at bounding box center [500, 217] width 777 height 434
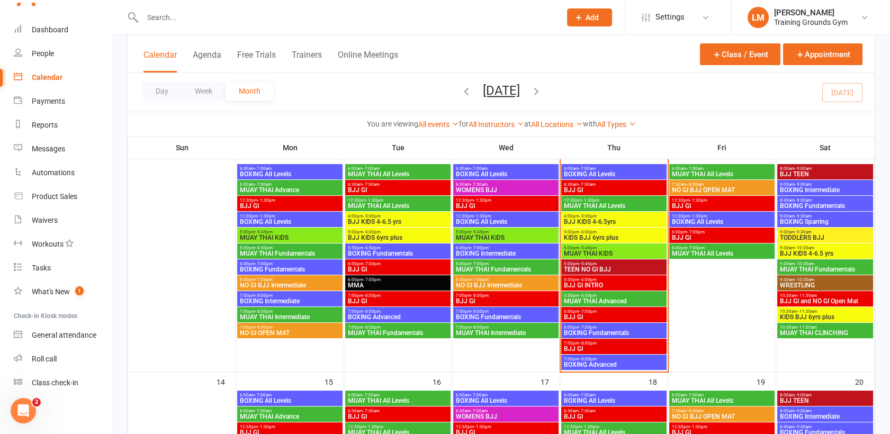
click at [702, 171] on span "MUAY THAI All Levels" at bounding box center [721, 174] width 101 height 6
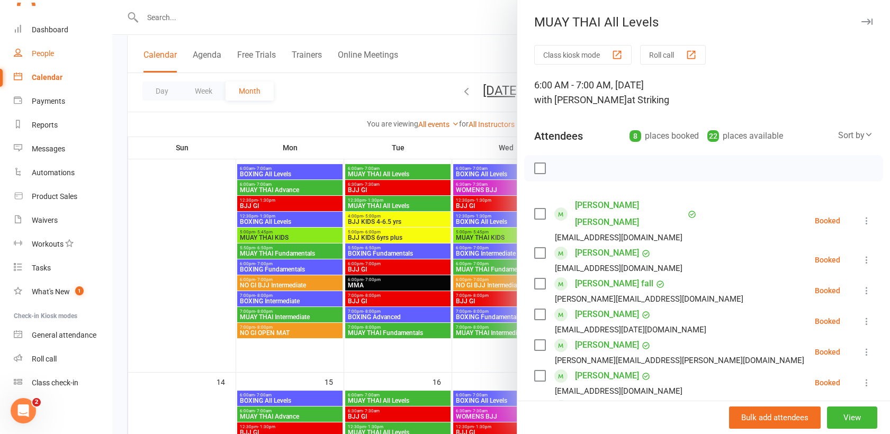
click at [44, 56] on div "People" at bounding box center [43, 53] width 22 height 8
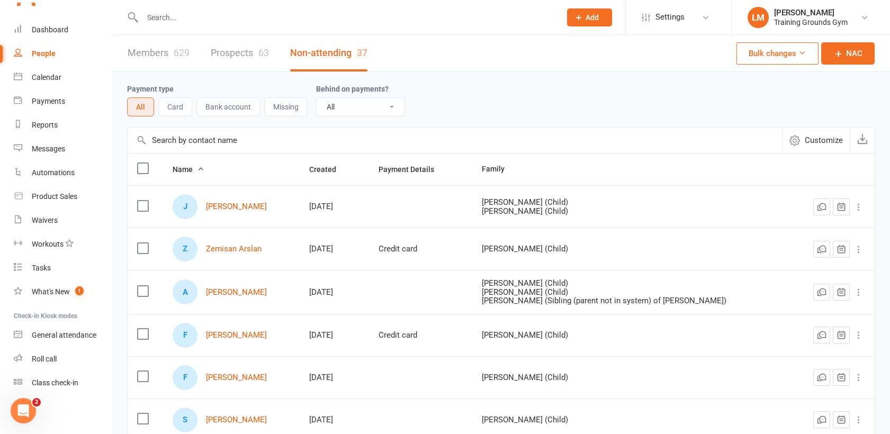
click at [330, 106] on select "All No Yes" at bounding box center [360, 107] width 88 height 18
click at [217, 101] on button "Bank account" at bounding box center [228, 106] width 64 height 19
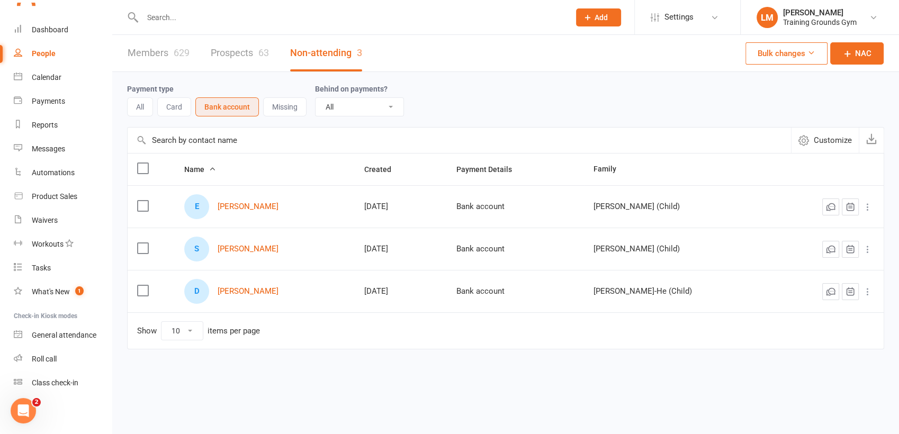
click at [140, 53] on link "Members 629" at bounding box center [159, 53] width 62 height 37
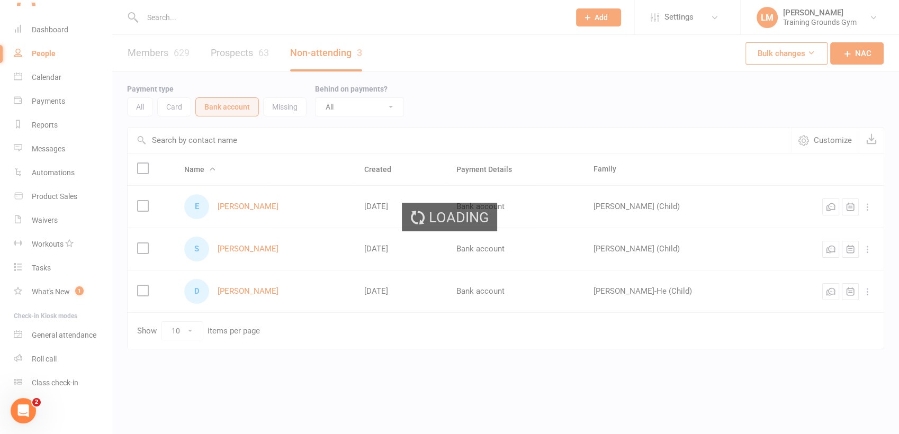
select select "100"
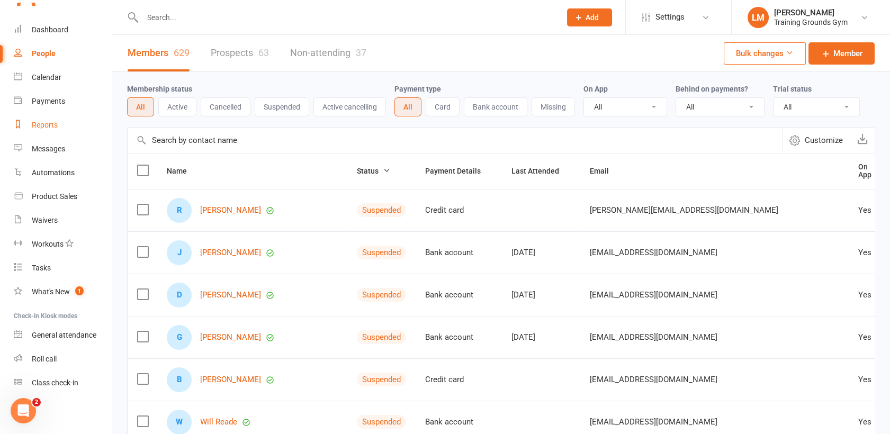
click at [43, 121] on div "Reports" at bounding box center [45, 125] width 26 height 8
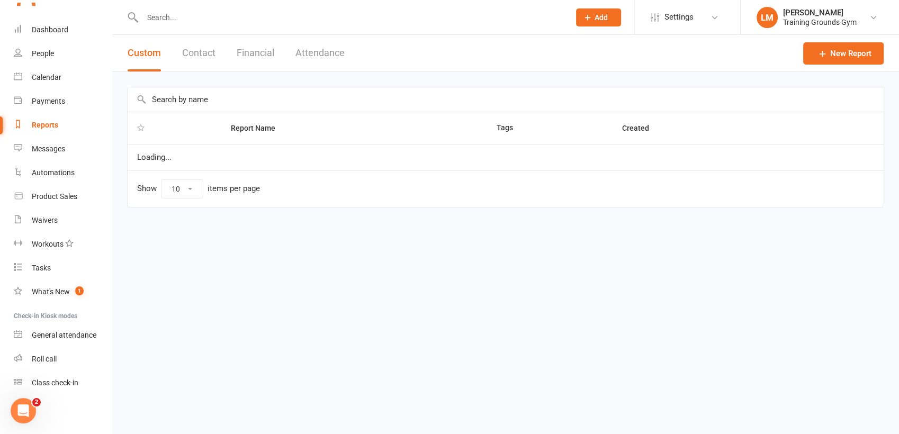
select select "100"
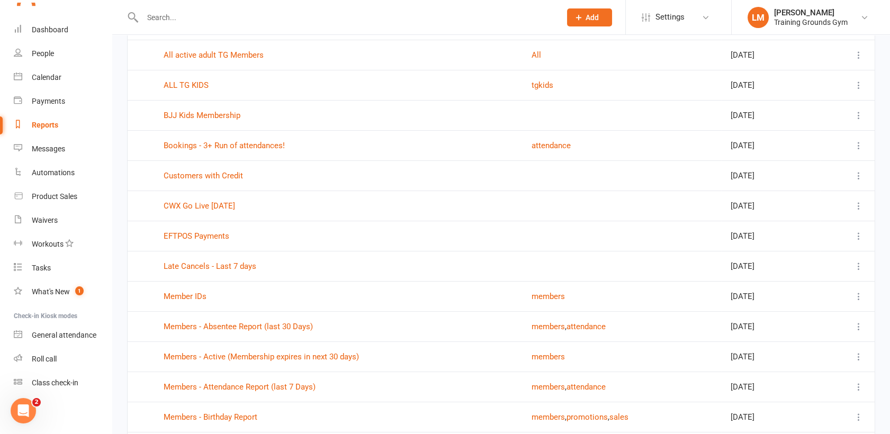
scroll to position [188, 0]
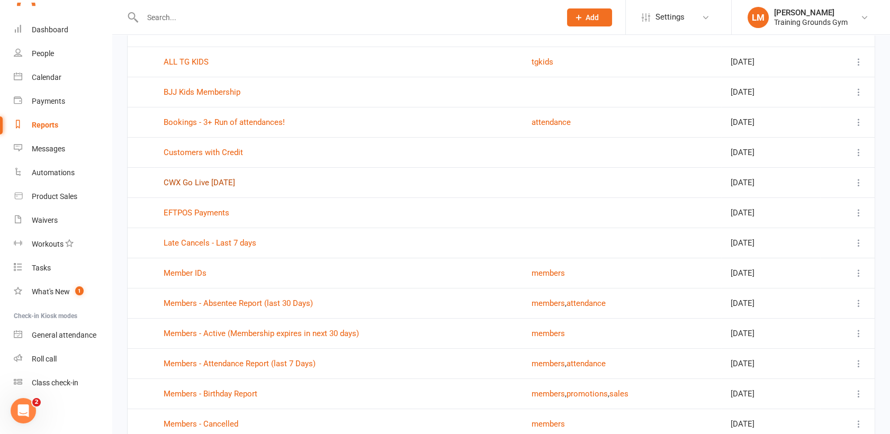
click at [196, 180] on link "CWX Go Live [DATE]" at bounding box center [199, 183] width 71 height 10
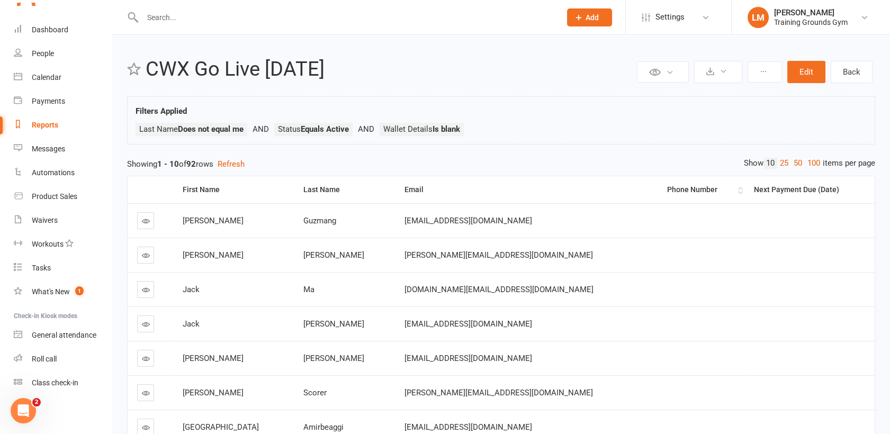
click at [667, 186] on div "Phone Number" at bounding box center [701, 190] width 68 height 8
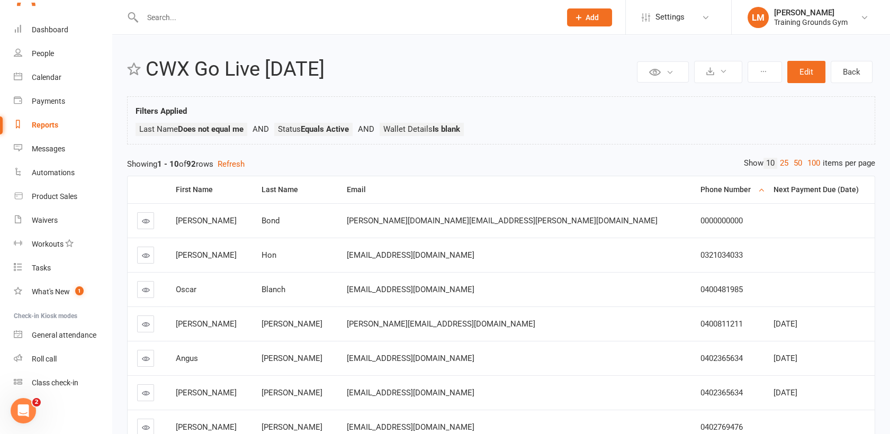
click at [45, 125] on div "Reports" at bounding box center [45, 125] width 26 height 8
select select "100"
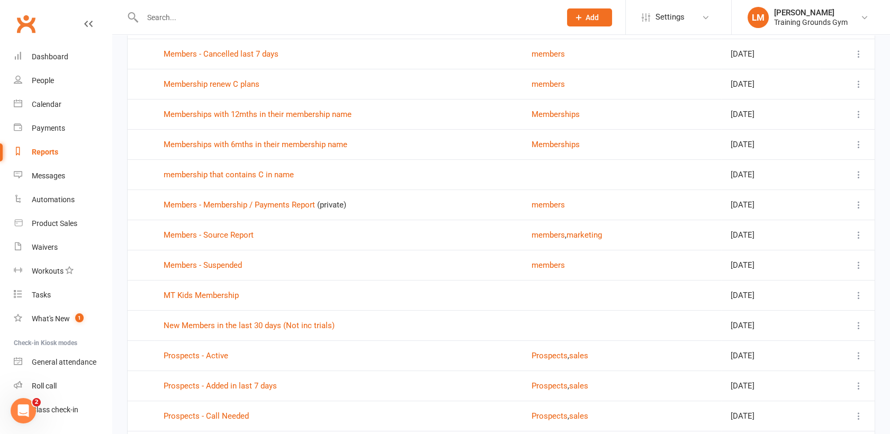
scroll to position [564, 0]
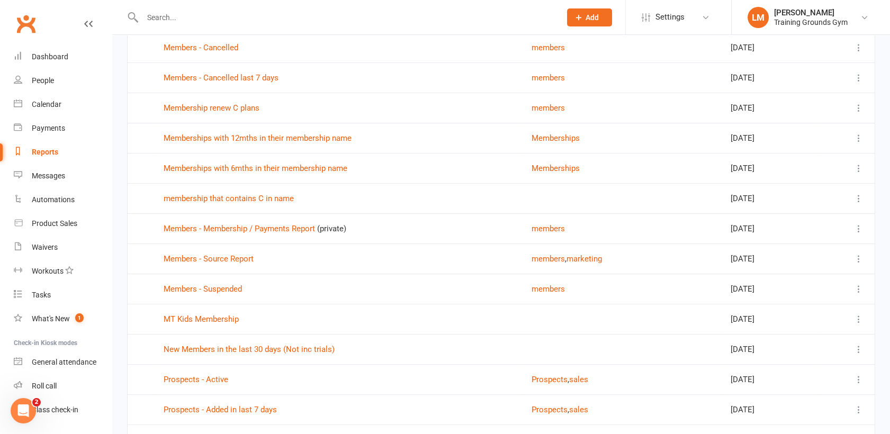
click at [201, 292] on td "Members - Suspended" at bounding box center [338, 289] width 368 height 30
click at [201, 287] on link "Members - Suspended" at bounding box center [203, 289] width 78 height 10
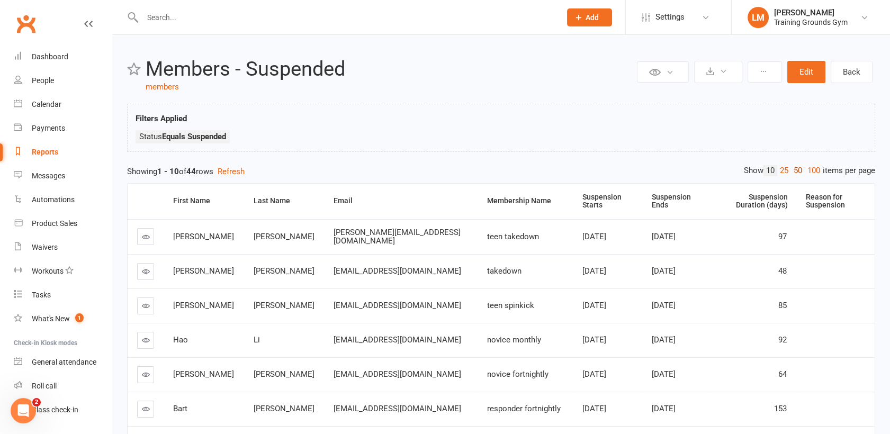
click at [792, 170] on link "50" at bounding box center [798, 170] width 14 height 11
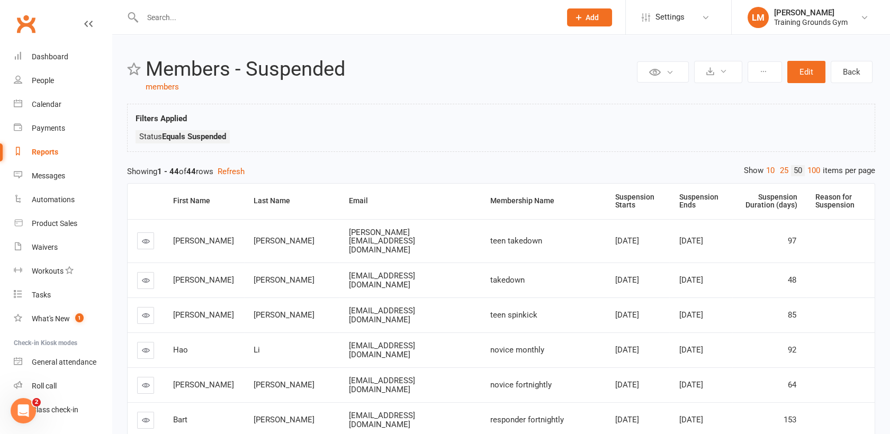
click at [46, 152] on div "Reports" at bounding box center [45, 152] width 26 height 8
select select "100"
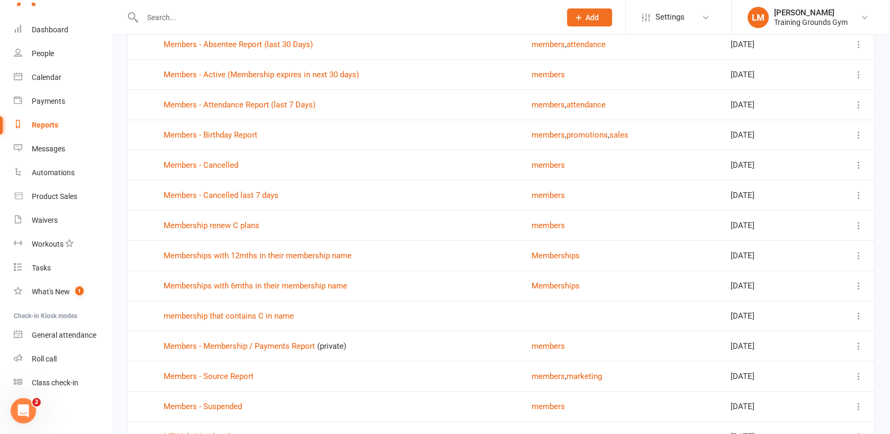
scroll to position [470, 0]
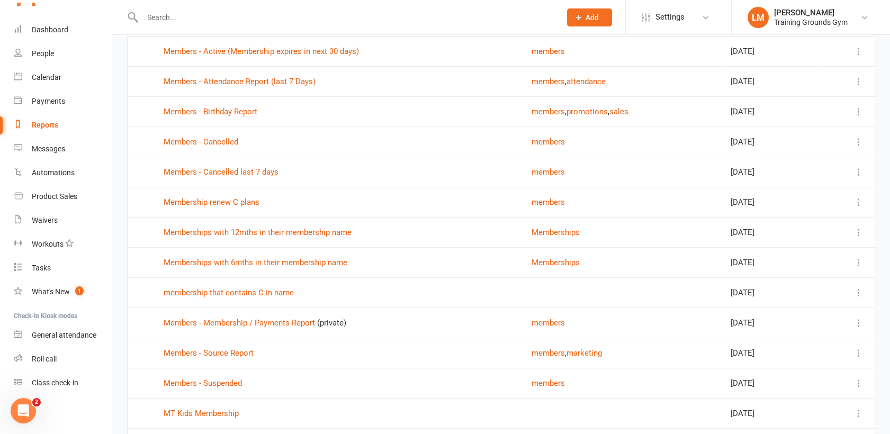
click at [202, 207] on td "Membership renew C plans" at bounding box center [338, 202] width 368 height 30
click at [198, 201] on link "Membership renew C plans" at bounding box center [212, 202] width 96 height 10
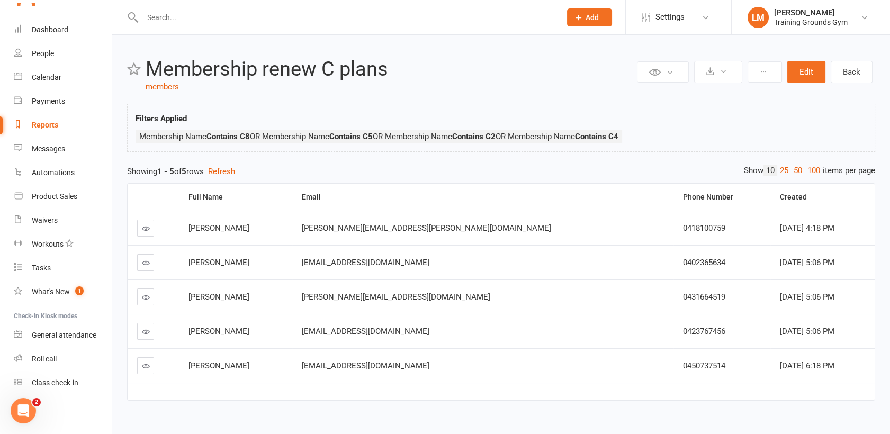
click at [46, 121] on div "Reports" at bounding box center [45, 125] width 26 height 8
select select "100"
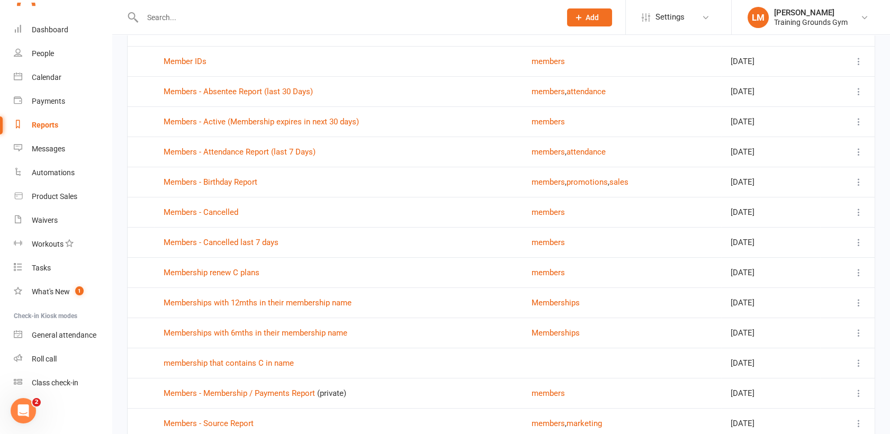
scroll to position [423, 0]
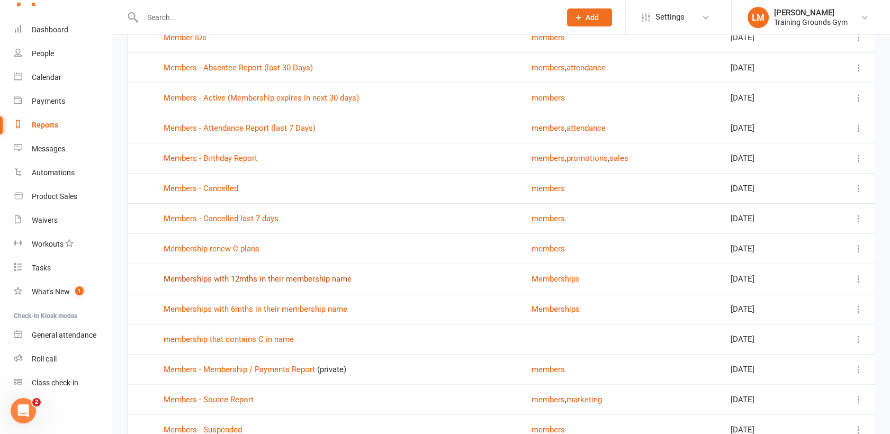
click at [237, 280] on link "Memberships with 12mths in their membership name" at bounding box center [258, 279] width 188 height 10
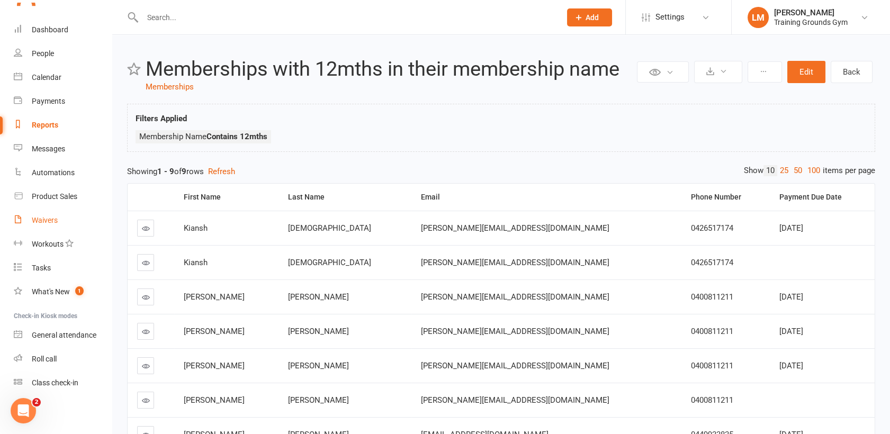
click at [46, 223] on div "Waivers" at bounding box center [45, 220] width 26 height 8
